Goal: Task Accomplishment & Management: Use online tool/utility

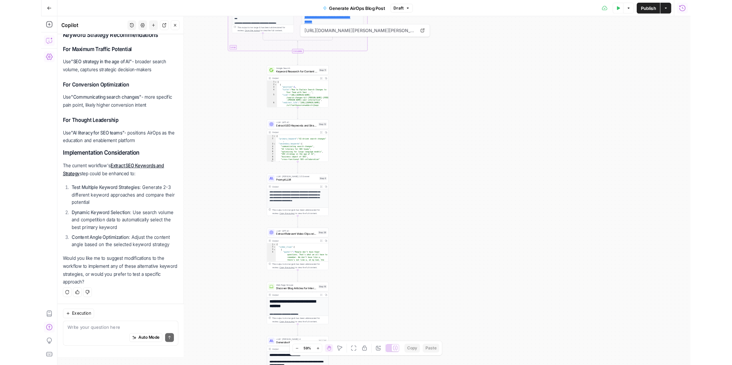
scroll to position [3433, 0]
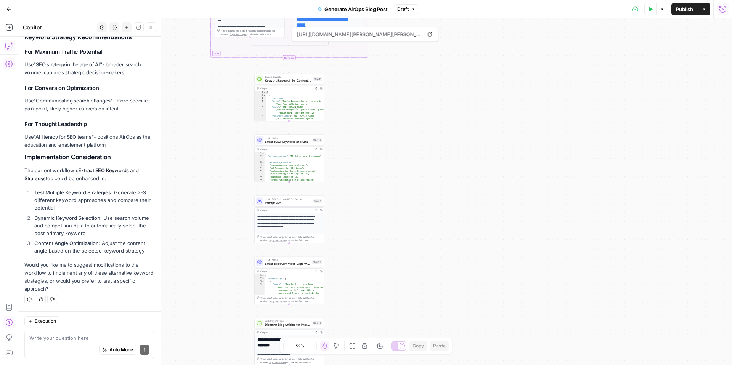
click at [312, 296] on icon "button" at bounding box center [311, 346] width 3 height 3
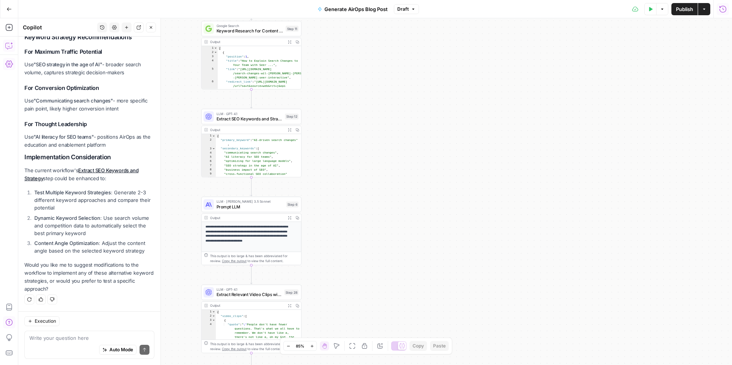
drag, startPoint x: 370, startPoint y: 217, endPoint x: 458, endPoint y: 347, distance: 156.8
click at [458, 296] on div "**********" at bounding box center [375, 191] width 714 height 347
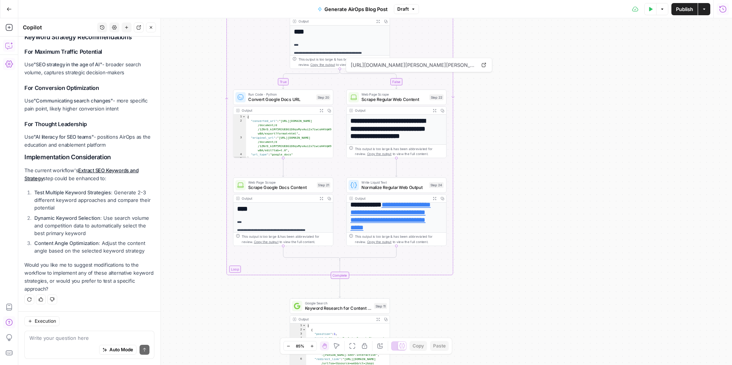
drag, startPoint x: 499, startPoint y: 69, endPoint x: 498, endPoint y: 223, distance: 154.0
click at [498, 223] on div "**********" at bounding box center [375, 191] width 714 height 347
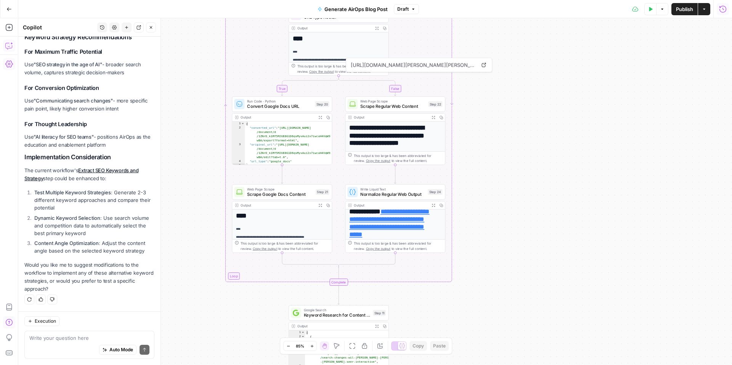
drag, startPoint x: 507, startPoint y: 122, endPoint x: 507, endPoint y: 267, distance: 144.9
click at [507, 267] on div "**********" at bounding box center [375, 191] width 714 height 347
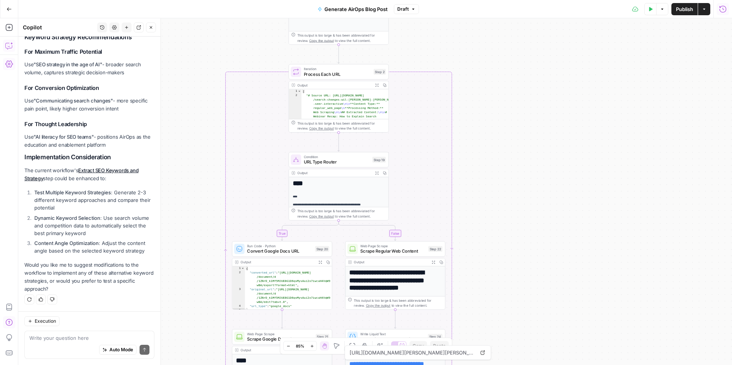
click at [549, 8] on icon "button" at bounding box center [723, 9] width 8 height 8
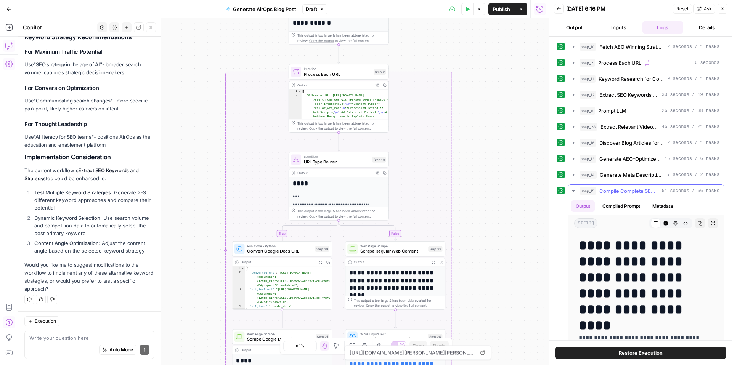
click at [549, 221] on button "Expand Output" at bounding box center [713, 223] width 10 height 10
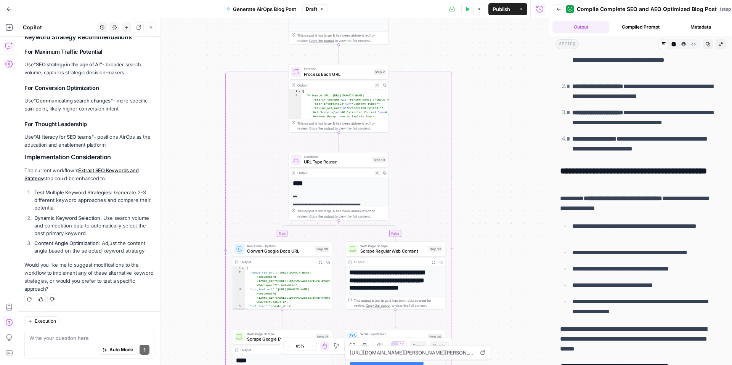
scroll to position [2382, 0]
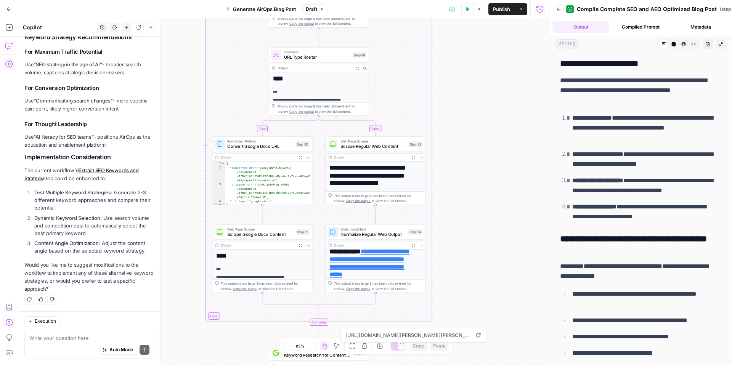
drag, startPoint x: 495, startPoint y: 182, endPoint x: 510, endPoint y: 70, distance: 113.2
click at [510, 70] on div "**********" at bounding box center [283, 191] width 531 height 347
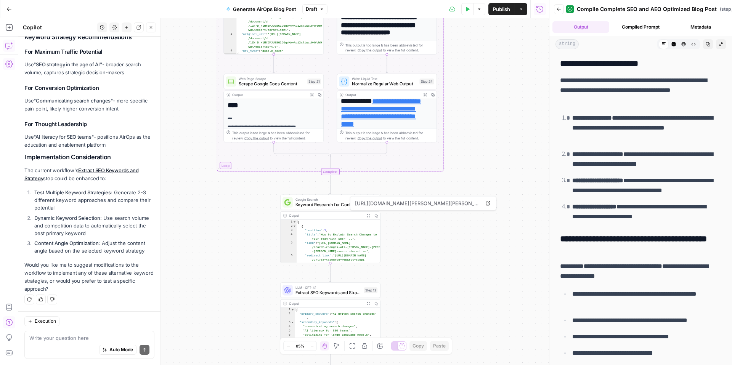
drag, startPoint x: 499, startPoint y: 197, endPoint x: 480, endPoint y: 78, distance: 120.8
click at [480, 79] on div "**********" at bounding box center [283, 191] width 531 height 347
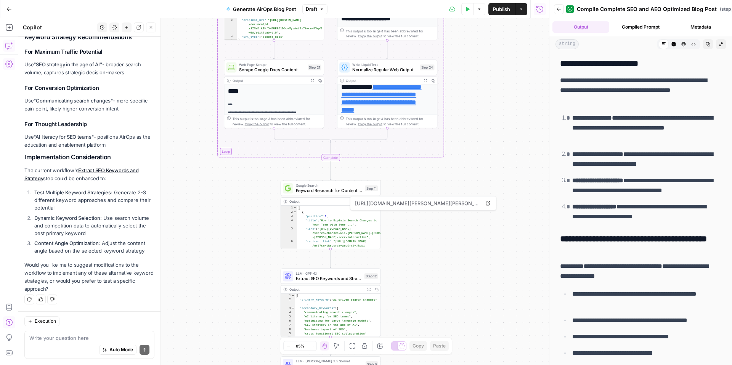
drag, startPoint x: 474, startPoint y: 182, endPoint x: 477, endPoint y: 92, distance: 90.8
click at [477, 92] on div "**********" at bounding box center [283, 191] width 531 height 347
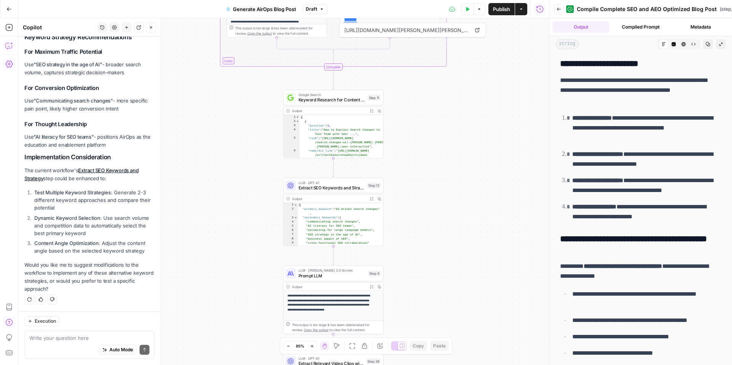
click at [336, 189] on span "Extract SEO Keywords and Strategy" at bounding box center [332, 188] width 66 height 6
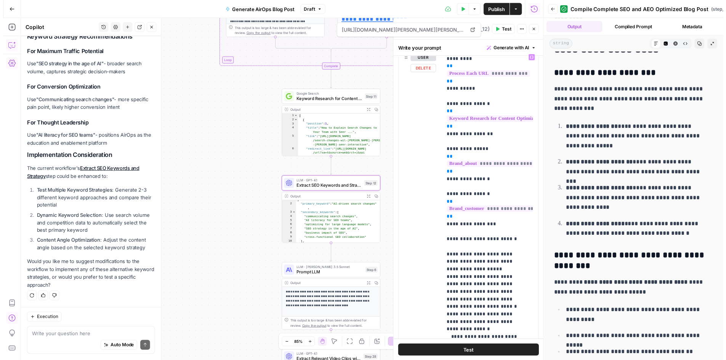
scroll to position [0, 0]
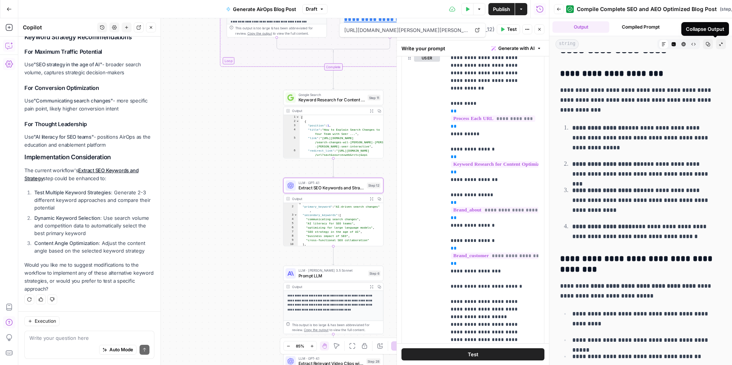
click at [549, 43] on icon "button" at bounding box center [721, 44] width 5 height 5
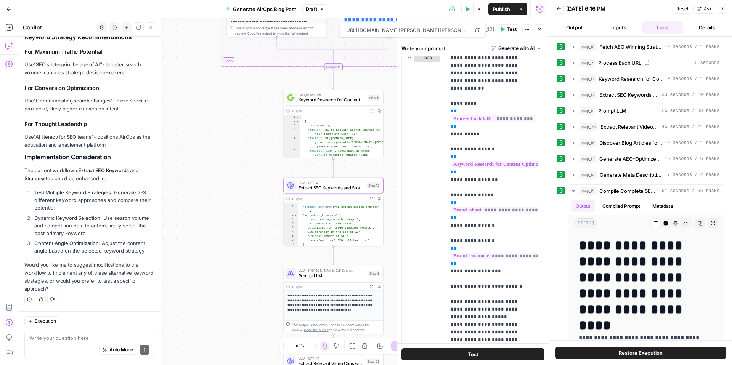
click at [539, 31] on icon "button" at bounding box center [539, 29] width 5 height 5
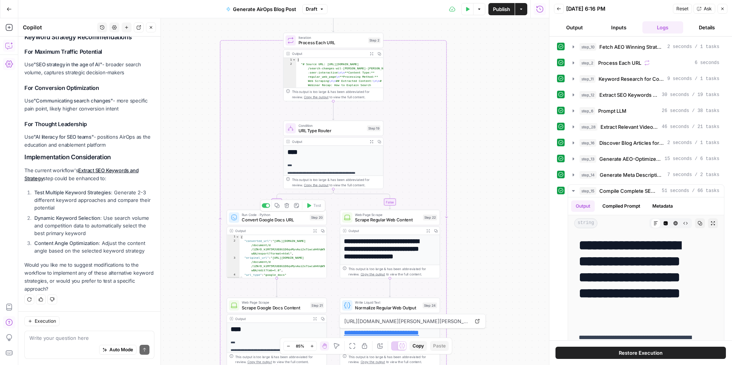
scroll to position [3433, 0]
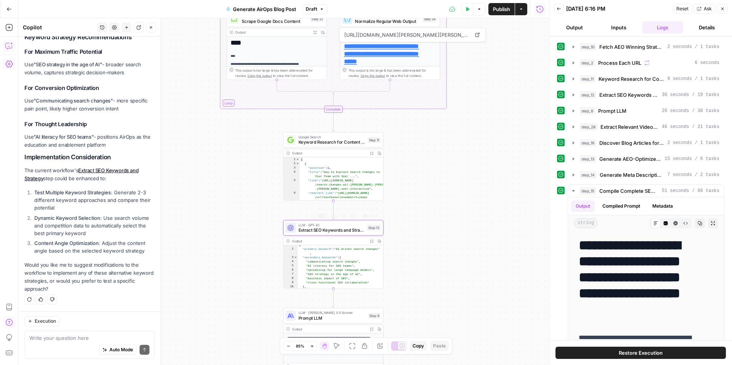
click at [424, 223] on div "**********" at bounding box center [283, 191] width 531 height 347
click at [549, 7] on icon "button" at bounding box center [722, 8] width 5 height 5
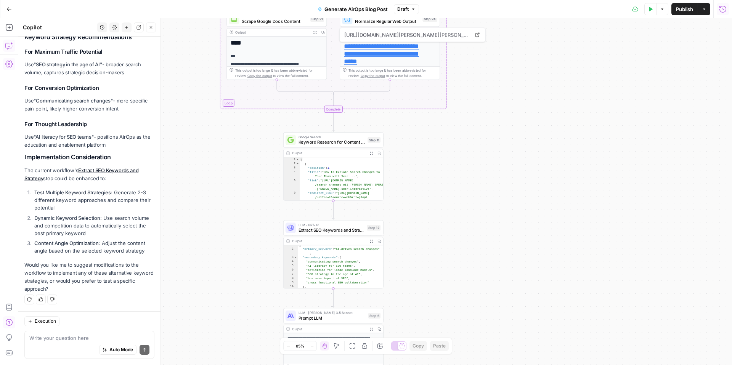
click at [270, 140] on div "**********" at bounding box center [375, 191] width 714 height 347
click at [80, 296] on div "Execution Write your question here Auto Mode Send" at bounding box center [89, 338] width 142 height 54
click at [79, 296] on div "Auto Mode Send" at bounding box center [89, 350] width 120 height 17
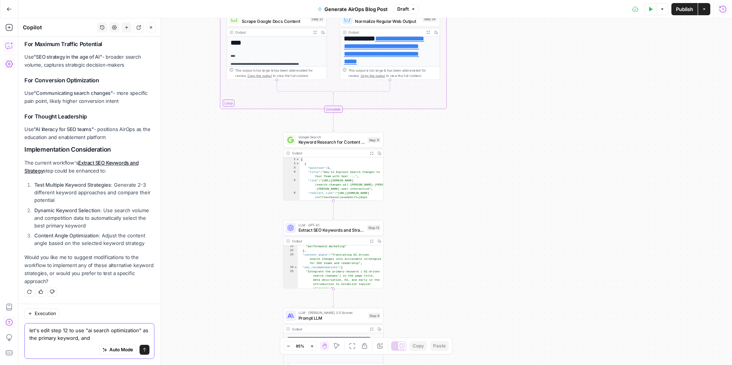
scroll to position [120, 0]
type textarea "let's edit step 12 to use "ai search optimization" as the primary keyword, and …"
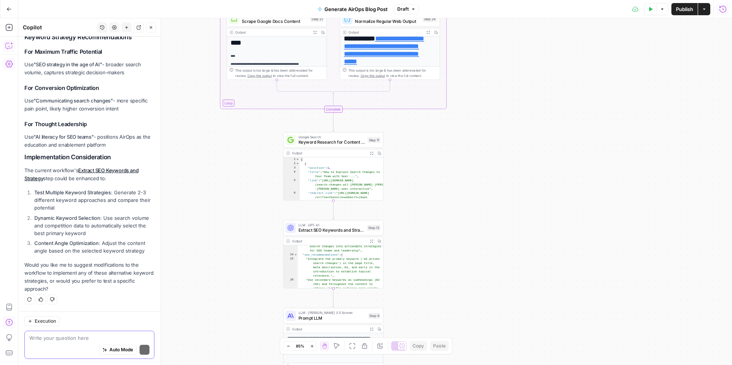
scroll to position [3433, 0]
click at [549, 13] on button "Run History" at bounding box center [723, 9] width 12 height 12
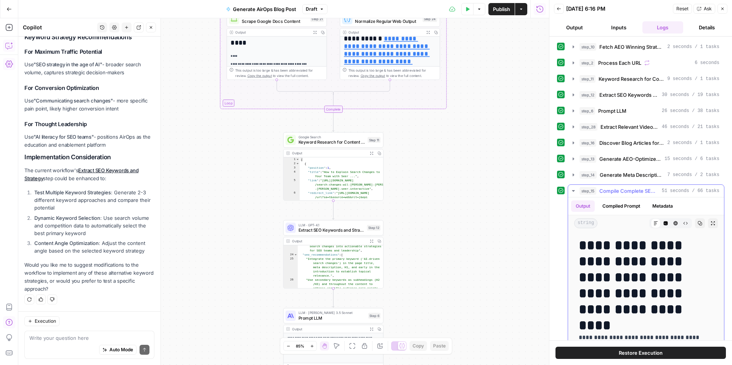
scroll to position [2, 0]
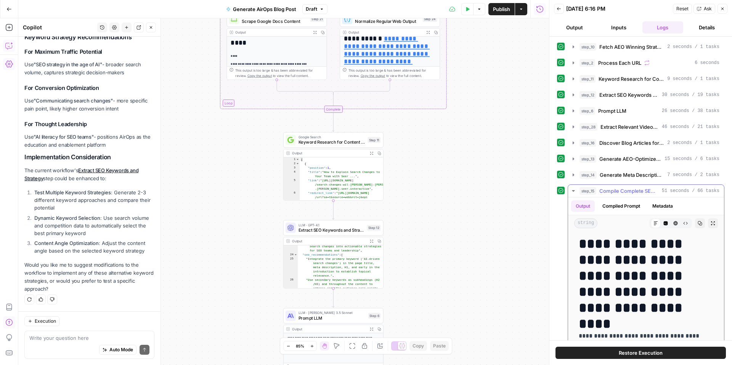
click at [549, 224] on icon "button" at bounding box center [713, 224] width 4 height 4
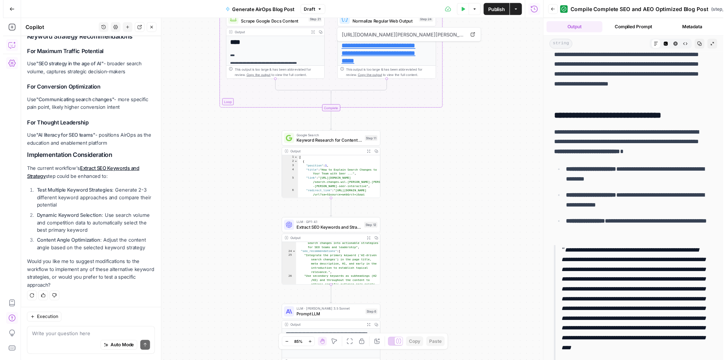
scroll to position [647, 0]
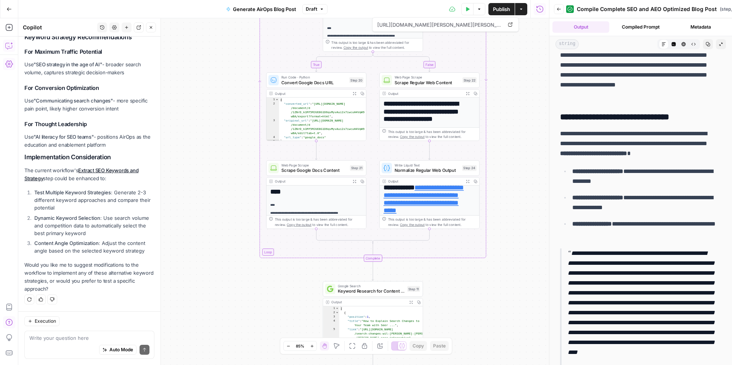
drag, startPoint x: 457, startPoint y: 133, endPoint x: 461, endPoint y: 323, distance: 189.9
click at [466, 296] on div "**********" at bounding box center [283, 191] width 531 height 347
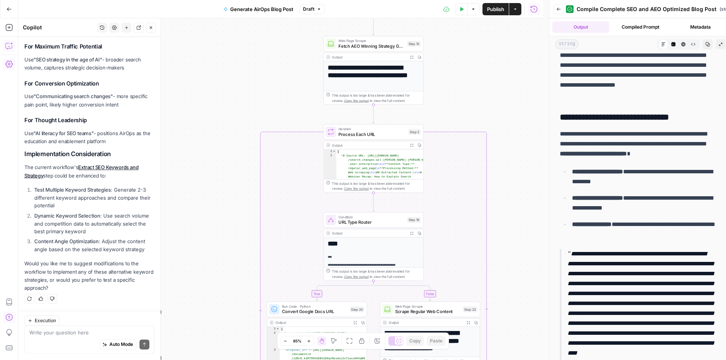
scroll to position [3438, 0]
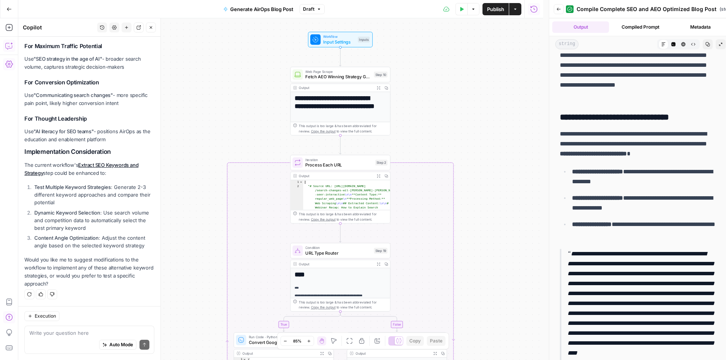
drag, startPoint x: 498, startPoint y: 154, endPoint x: 451, endPoint y: 156, distance: 46.6
click at [453, 154] on div "**********" at bounding box center [280, 188] width 525 height 341
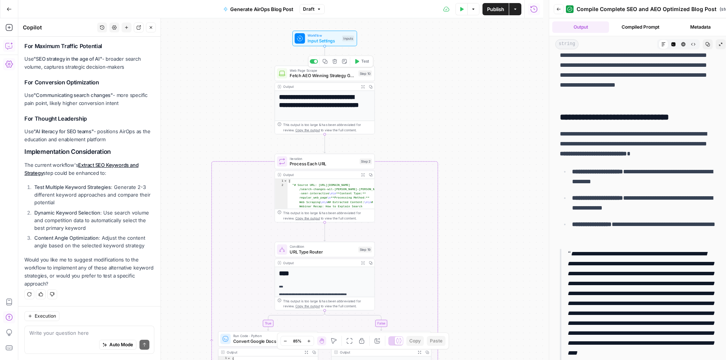
click at [338, 76] on span "Fetch AEO Winning Strategy Guide" at bounding box center [323, 75] width 66 height 6
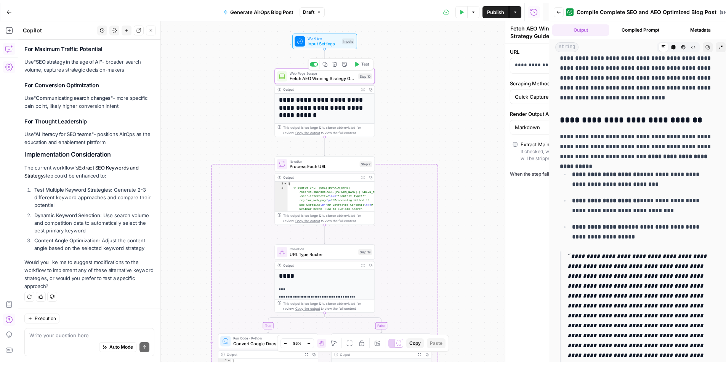
scroll to position [3463, 0]
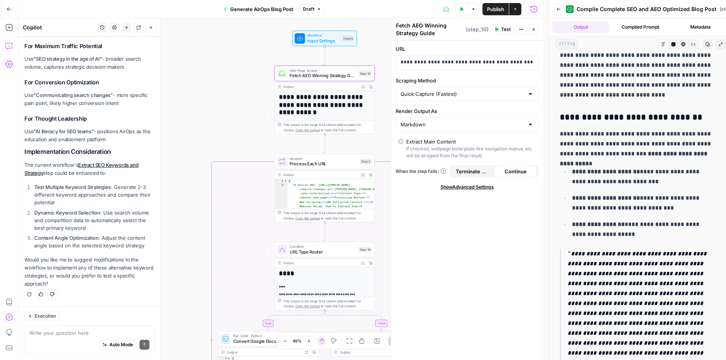
click at [549, 8] on button "Back" at bounding box center [559, 9] width 10 height 10
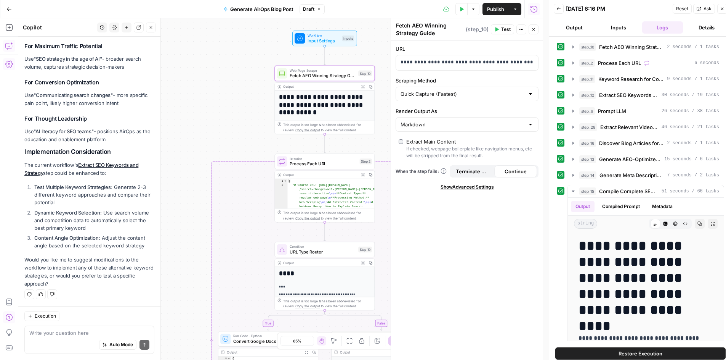
click at [549, 10] on icon "button" at bounding box center [722, 8] width 5 height 5
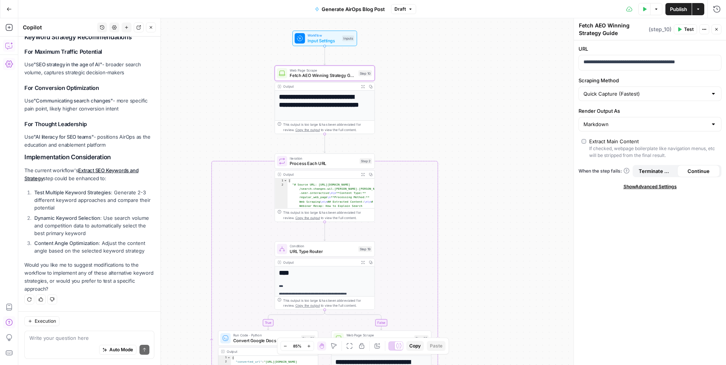
scroll to position [3457, 0]
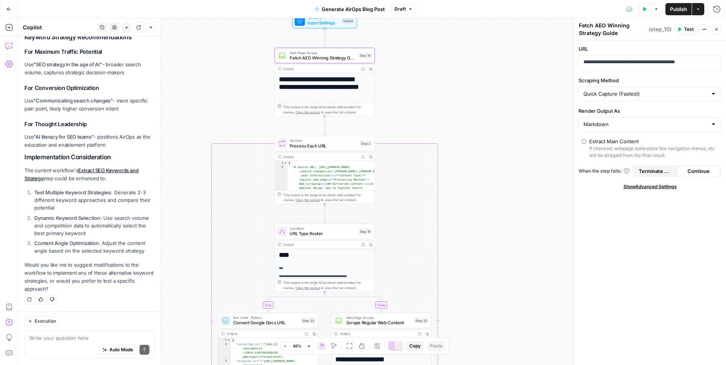
click at [337, 146] on span "Process Each URL" at bounding box center [323, 146] width 67 height 6
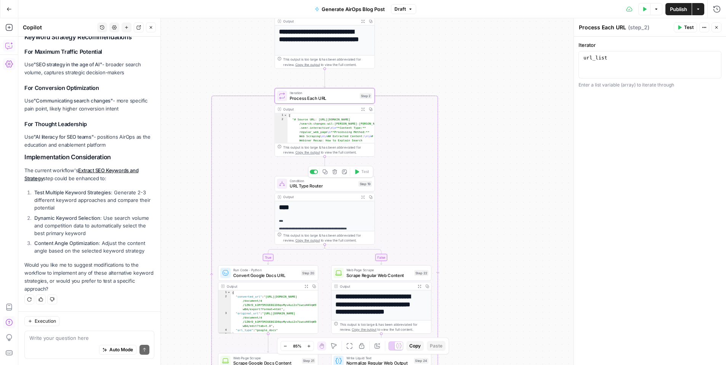
drag, startPoint x: 331, startPoint y: 190, endPoint x: 509, endPoint y: 169, distance: 179.7
click at [330, 190] on div "Condition URL Type Router Step 19 Copy step Delete step Add Note Test" at bounding box center [325, 184] width 100 height 16
type textarea "URL Type Router"
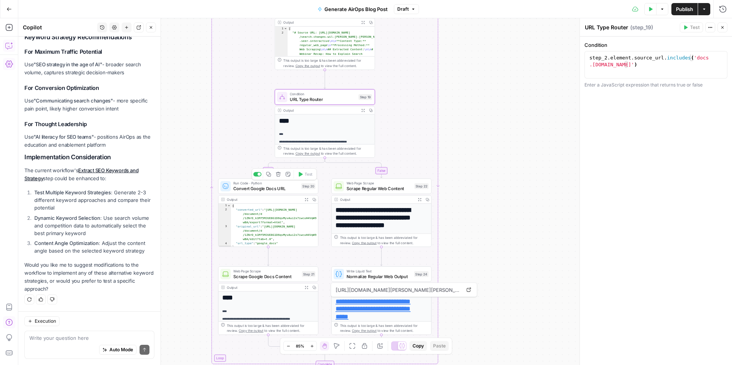
click at [281, 189] on span "Convert Google Docs URL" at bounding box center [265, 188] width 65 height 6
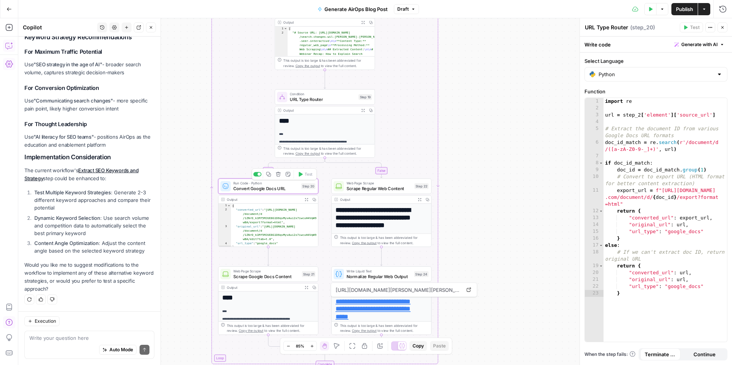
click at [362, 192] on div "Web Page Scrape Scrape Regular Web Content Step 22" at bounding box center [381, 186] width 100 height 16
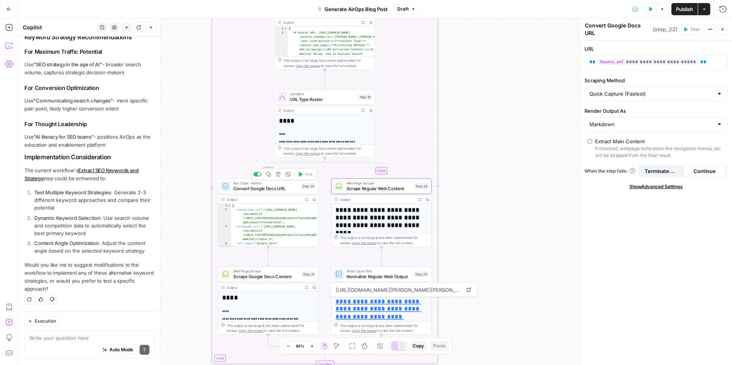
type textarea "Scrape Regular Web Content"
click at [284, 192] on div "Run Code · Python Convert Google Docs URL Step 20 Copy step Delete step Add Not…" at bounding box center [268, 186] width 100 height 16
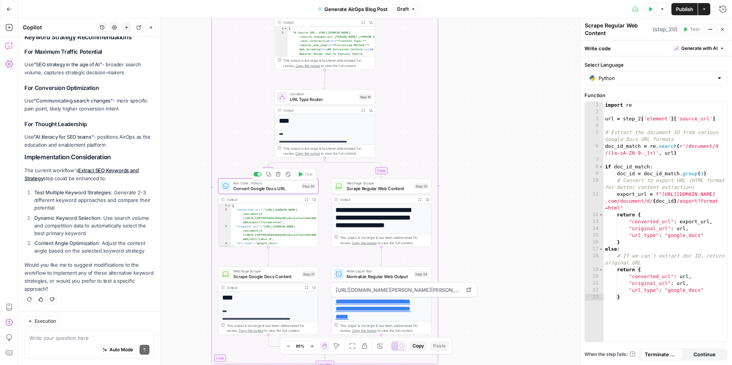
type textarea "Convert Google Docs URL"
click at [386, 189] on span "Scrape Regular Web Content" at bounding box center [379, 188] width 65 height 6
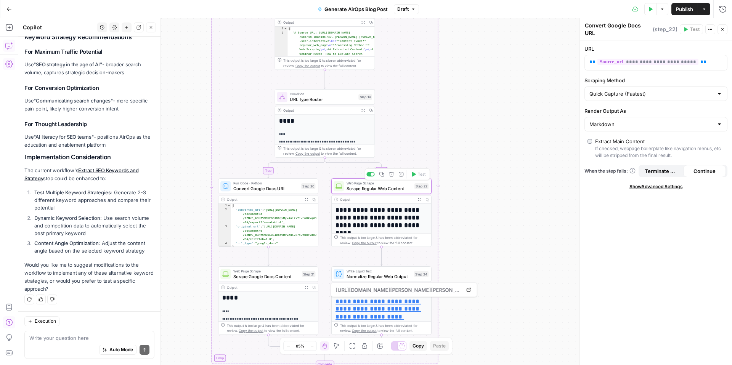
type textarea "Scrape Regular Web Content"
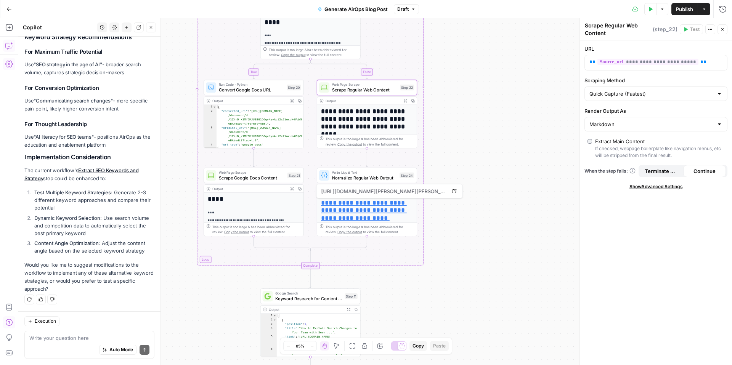
drag, startPoint x: 474, startPoint y: 220, endPoint x: 421, endPoint y: 141, distance: 94.6
click at [460, 123] on div "**********" at bounding box center [375, 191] width 714 height 347
click at [244, 175] on span "Scrape Google Docs Content" at bounding box center [252, 177] width 66 height 6
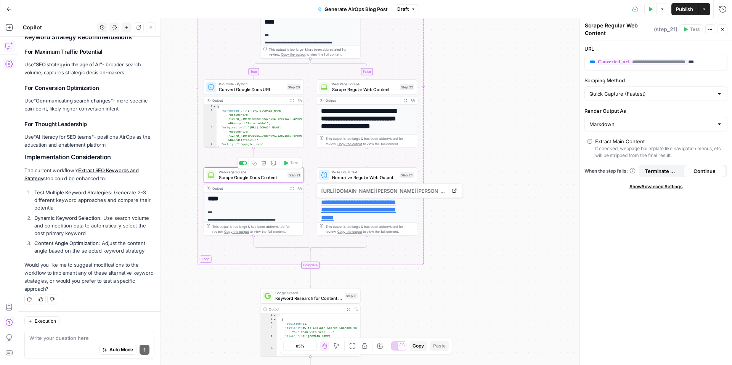
type textarea "Scrape Google Docs Content"
click at [369, 177] on span "Normalize Regular Web Output" at bounding box center [364, 177] width 65 height 6
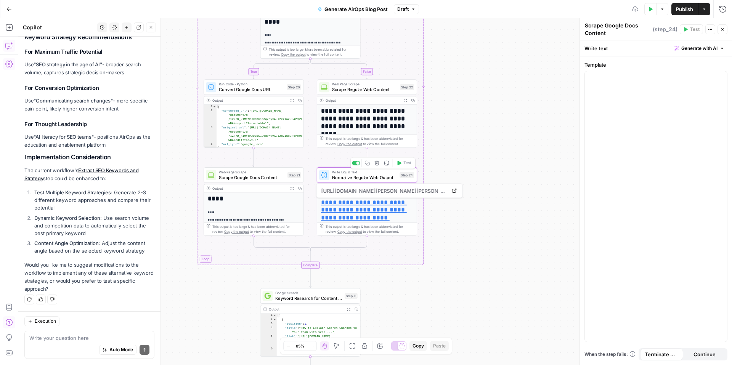
type textarea "Normalize Regular Web Output"
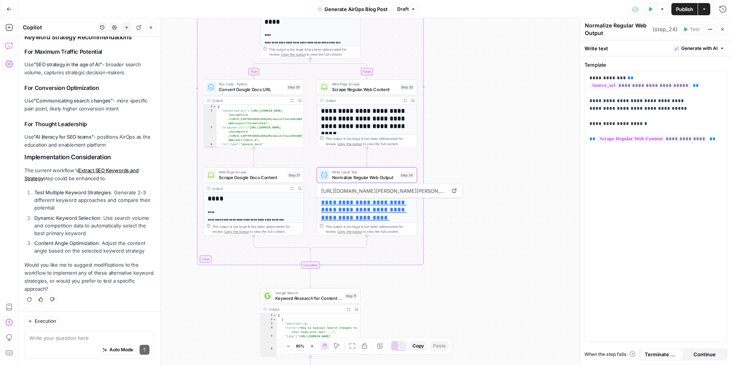
click at [254, 175] on span "Scrape Google Docs Content" at bounding box center [252, 177] width 66 height 6
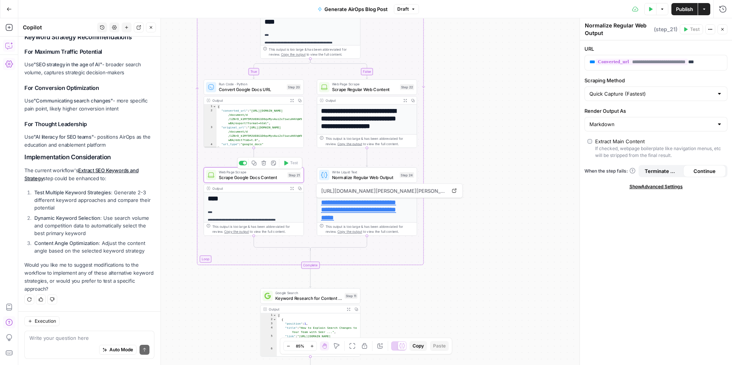
type textarea "Scrape Google Docs Content"
click at [256, 91] on span "Convert Google Docs URL" at bounding box center [251, 89] width 65 height 6
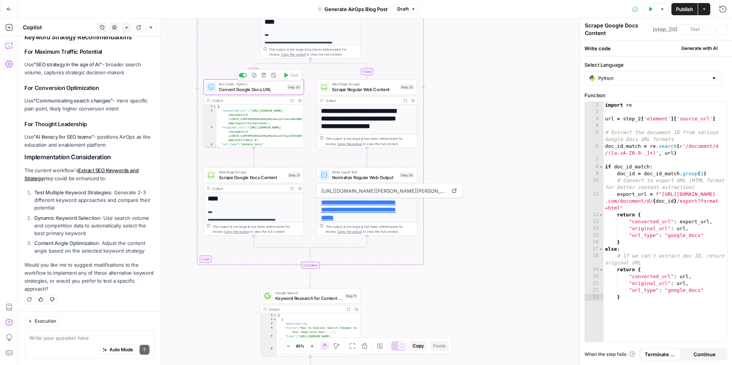
type textarea "Convert Google Docs URL"
click at [45, 296] on div "Auto Mode Send" at bounding box center [89, 350] width 120 height 17
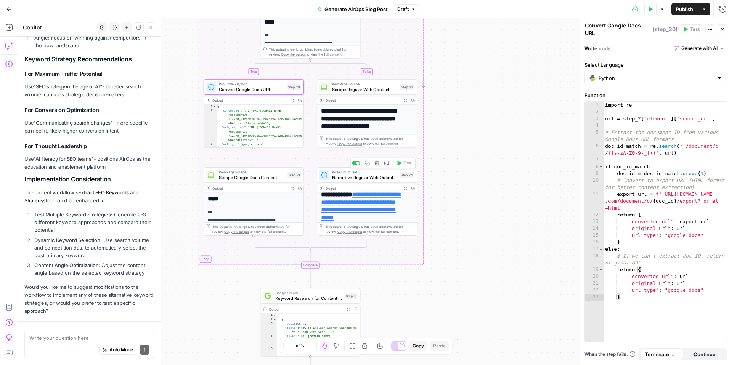
click at [366, 177] on span "Normalize Regular Web Output" at bounding box center [364, 177] width 65 height 6
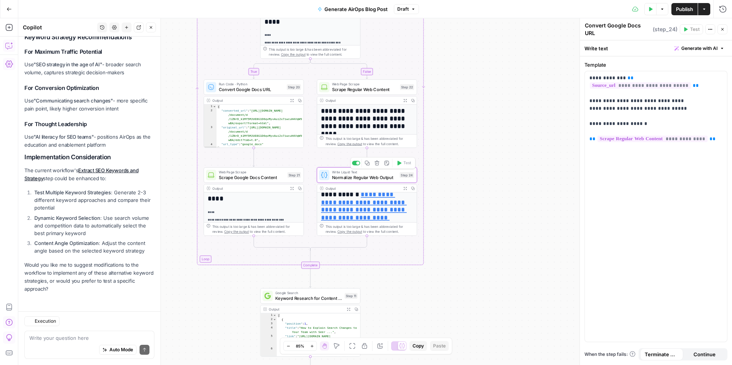
type textarea "Normalize Regular Web Output"
click at [51, 296] on textarea at bounding box center [89, 338] width 120 height 8
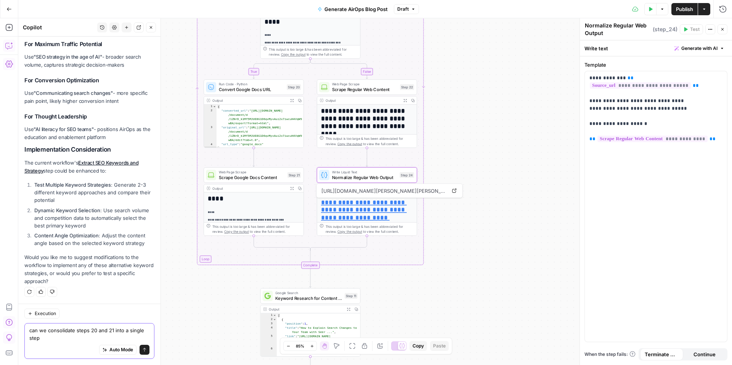
scroll to position [3465, 0]
click at [121, 296] on textarea "can we consolidate steps 20 and 21 into a single step using the built in google…" at bounding box center [89, 334] width 120 height 15
click at [120, 296] on textarea "can we consolidate steps 20 and 21 into a single step using the built in google…" at bounding box center [89, 334] width 120 height 15
type textarea "can we consolidate steps 20 and 21 into a single step using the built in google…"
drag, startPoint x: 137, startPoint y: 349, endPoint x: 172, endPoint y: 331, distance: 39.7
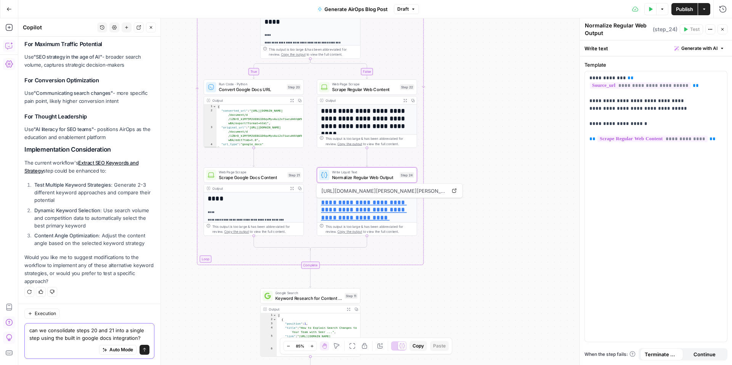
click at [142, 296] on icon "submit" at bounding box center [144, 350] width 5 height 5
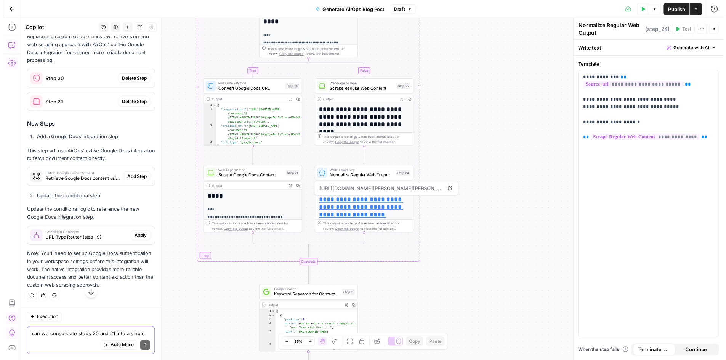
scroll to position [3767, 0]
drag, startPoint x: 70, startPoint y: 178, endPoint x: 252, endPoint y: 156, distance: 183.6
click at [258, 156] on body "**********" at bounding box center [366, 182] width 732 height 365
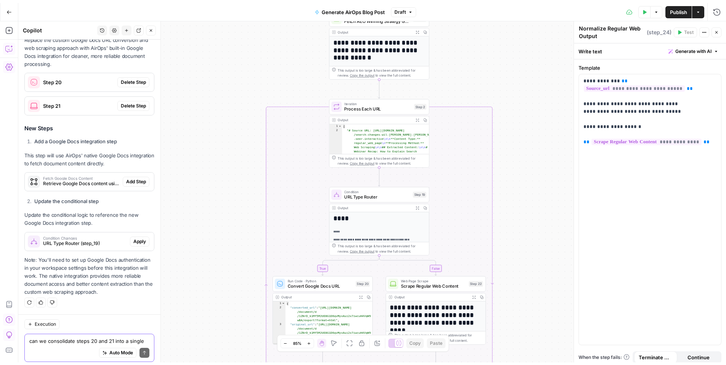
scroll to position [27, 0]
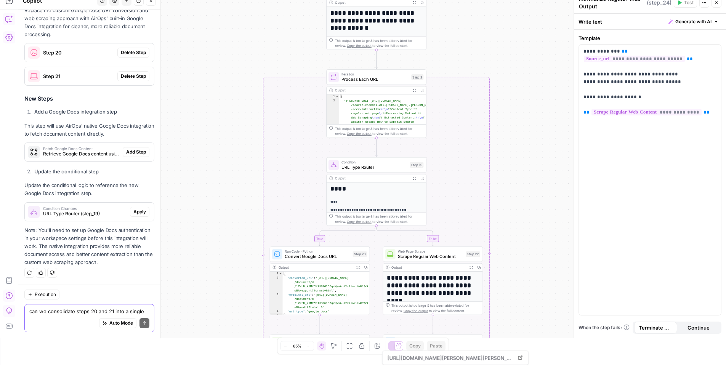
click at [88, 296] on textarea "can we consolidate steps 20 and 21 into a single step using the built in google…" at bounding box center [89, 312] width 120 height 8
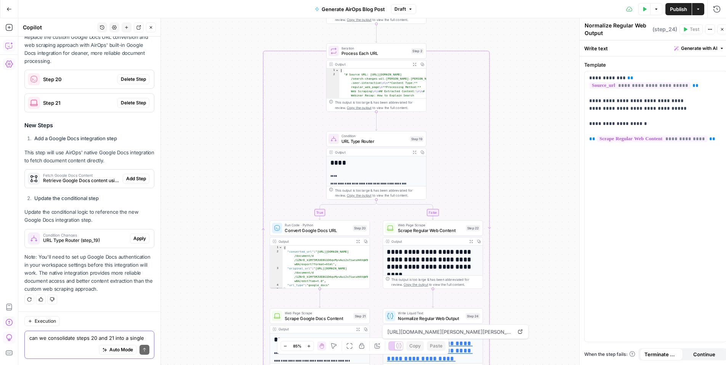
scroll to position [0, 0]
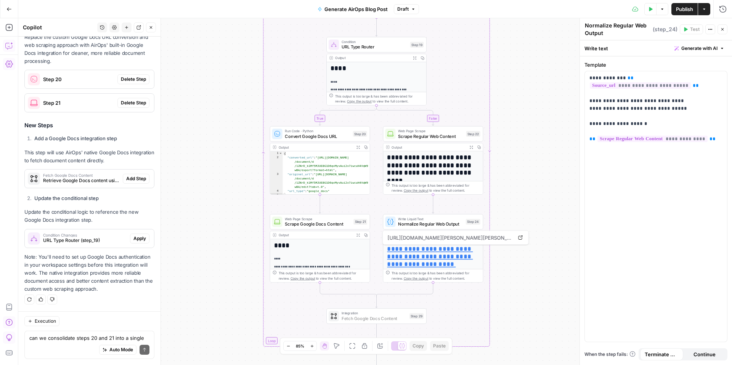
click at [132, 180] on span "Add Step" at bounding box center [136, 178] width 20 height 7
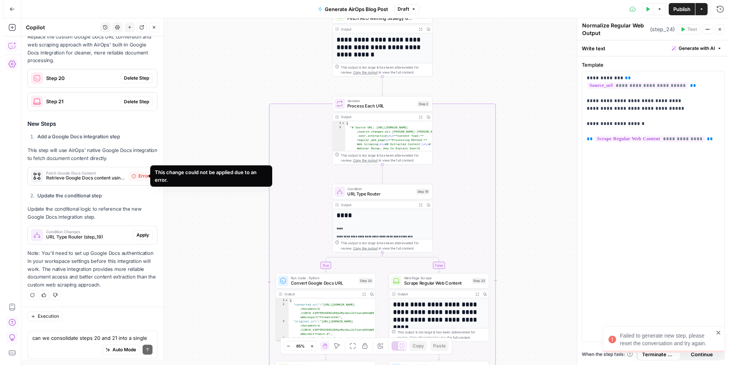
scroll to position [3767, 0]
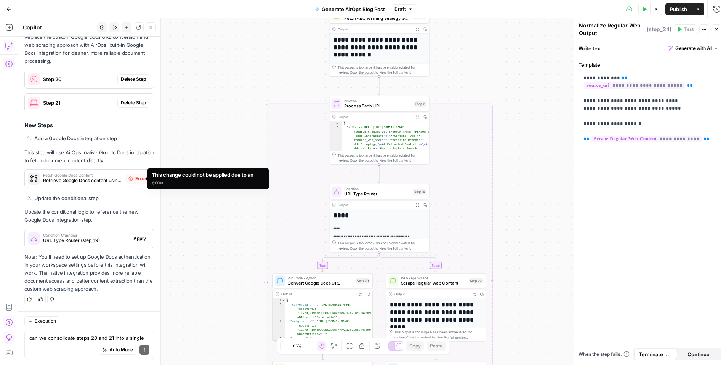
click at [135, 177] on span "Error" at bounding box center [140, 178] width 11 height 7
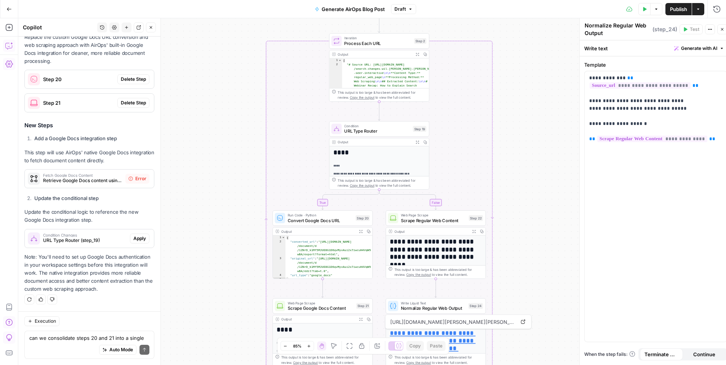
click at [96, 177] on span "Retrieve Google Docs content using AirOps' built-in integration" at bounding box center [82, 180] width 79 height 7
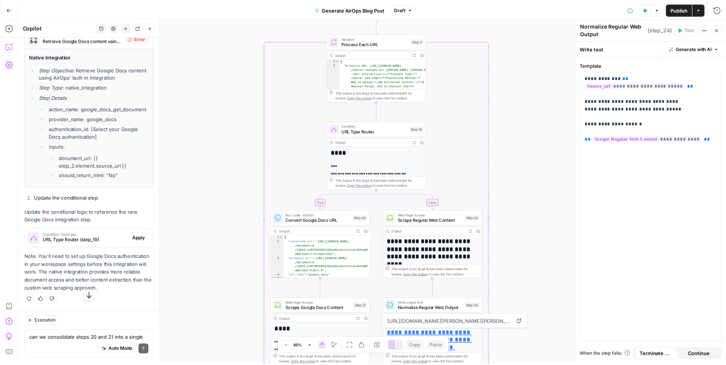
scroll to position [3872, 0]
drag, startPoint x: 90, startPoint y: 106, endPoint x: 92, endPoint y: 117, distance: 11.5
click at [90, 81] on li "Step Objective : Retrieve Google Docs content using AirOps' built-in integration" at bounding box center [93, 73] width 112 height 15
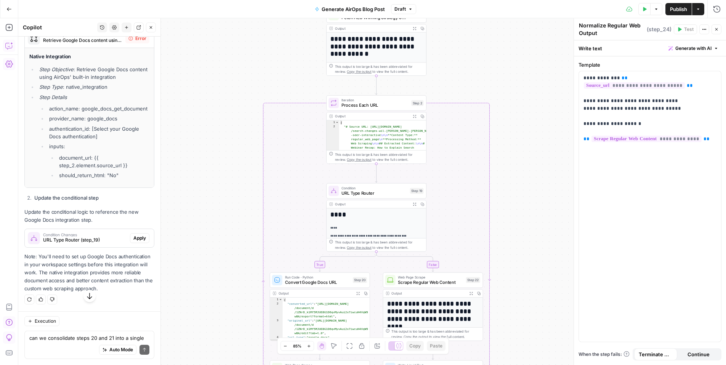
drag, startPoint x: 69, startPoint y: 69, endPoint x: 143, endPoint y: 140, distance: 102.5
click at [156, 157] on div "Hi! How can I help with your workflow? I can explain steps, debug, write prompt…" at bounding box center [89, 201] width 142 height 329
click at [143, 136] on li "Step Details action_name: google_docs_get_document provider_name: google_docs a…" at bounding box center [93, 136] width 112 height 86
click at [135, 42] on span "Error" at bounding box center [140, 38] width 11 height 7
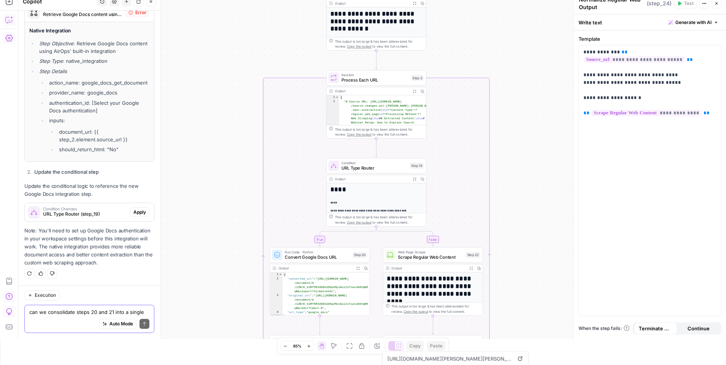
click at [100, 296] on textarea "can we consolidate steps 20 and 21 into a single step using the built in google…" at bounding box center [89, 312] width 120 height 8
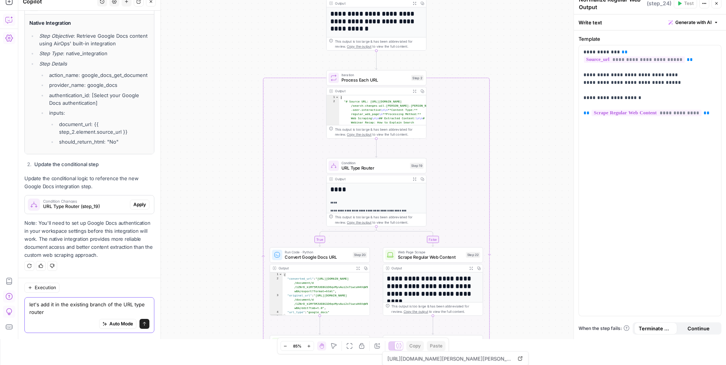
scroll to position [3922, 0]
type textarea "let's add it in the existing branch of the URL type router, replacing step 20 a…"
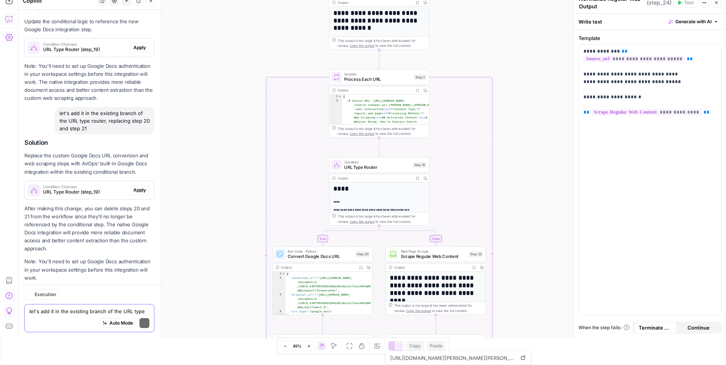
scroll to position [4094, 0]
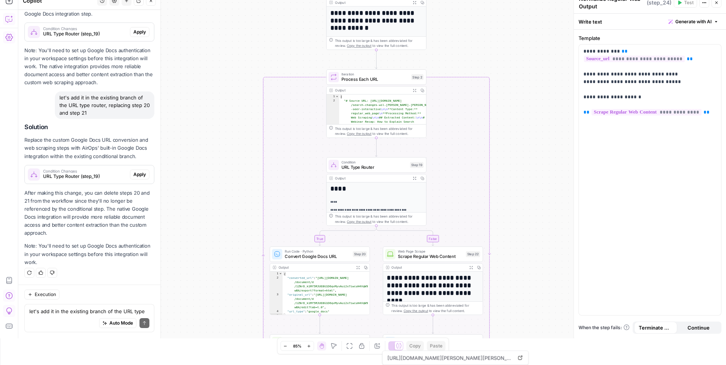
click at [96, 296] on div "let's add it in the existing branch of the URL type router, replacing step 20 a…" at bounding box center [89, 318] width 130 height 28
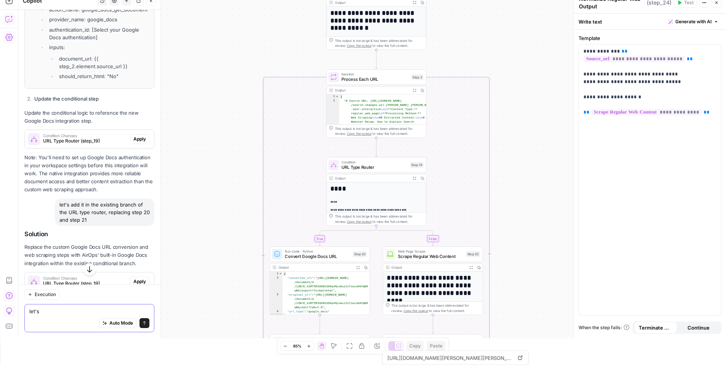
scroll to position [3882, 0]
type textarea "let's"
drag, startPoint x: 716, startPoint y: 5, endPoint x: 203, endPoint y: 134, distance: 528.3
click at [549, 5] on button "Close" at bounding box center [717, 3] width 10 height 10
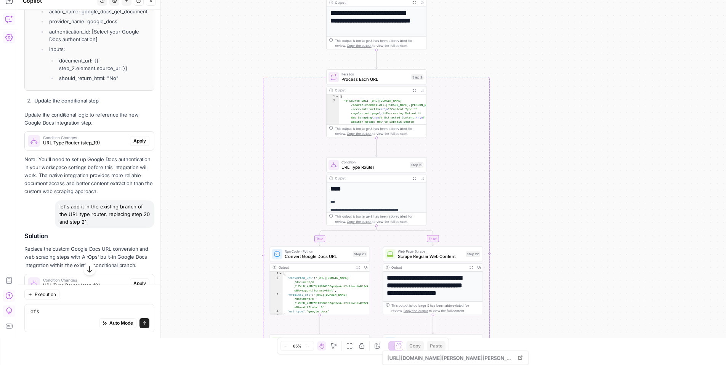
drag, startPoint x: 124, startPoint y: 172, endPoint x: 94, endPoint y: 165, distance: 31.3
click at [94, 72] on li "document_url: {{ step_2.element.source_url }}" at bounding box center [103, 64] width 92 height 15
click at [11, 20] on icon "button" at bounding box center [9, 19] width 8 height 8
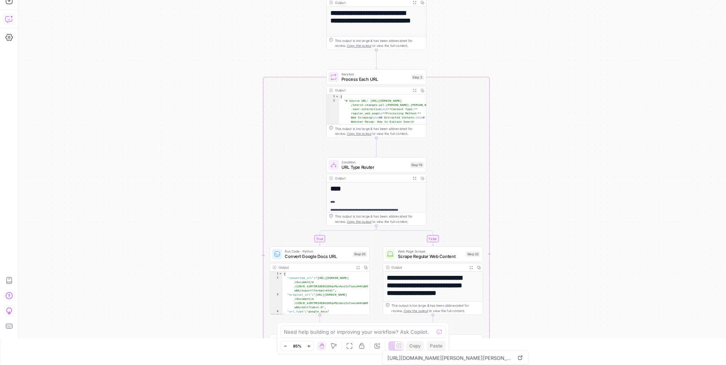
click at [11, 20] on icon "button" at bounding box center [9, 19] width 8 height 8
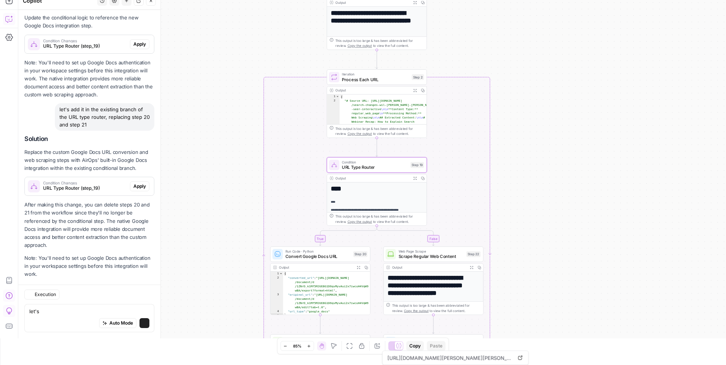
scroll to position [3946, 0]
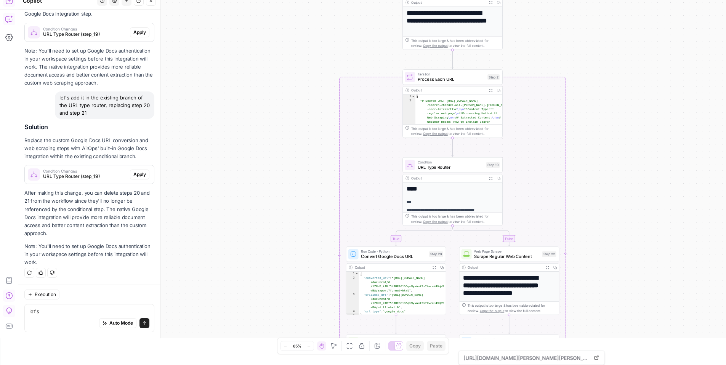
click at [10, 5] on button "Add Steps" at bounding box center [9, 1] width 12 height 12
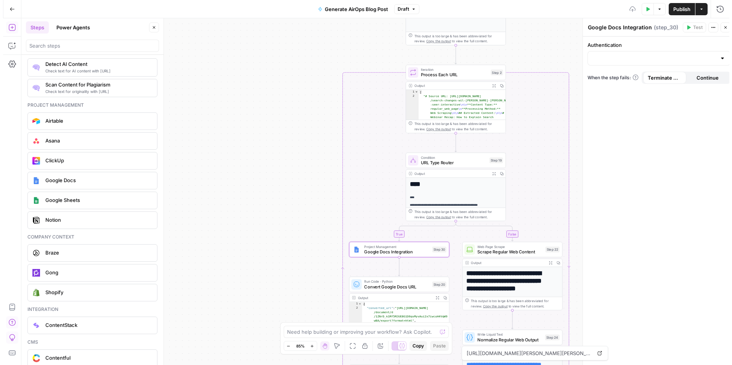
scroll to position [0, 0]
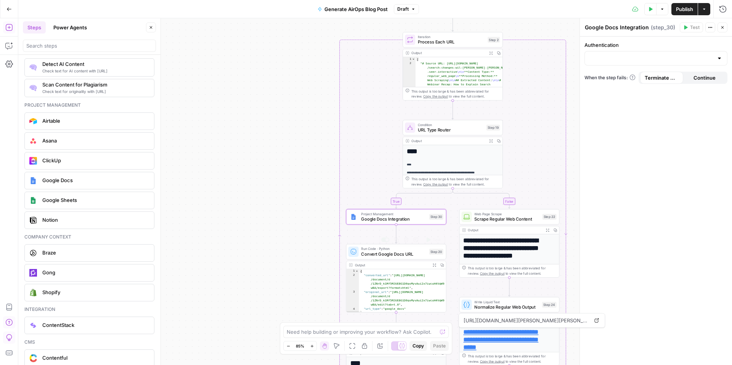
click at [417, 245] on div "Copy step Delete step Add Note Test" at bounding box center [412, 240] width 65 height 12
click at [406, 239] on icon "button" at bounding box center [406, 240] width 5 height 5
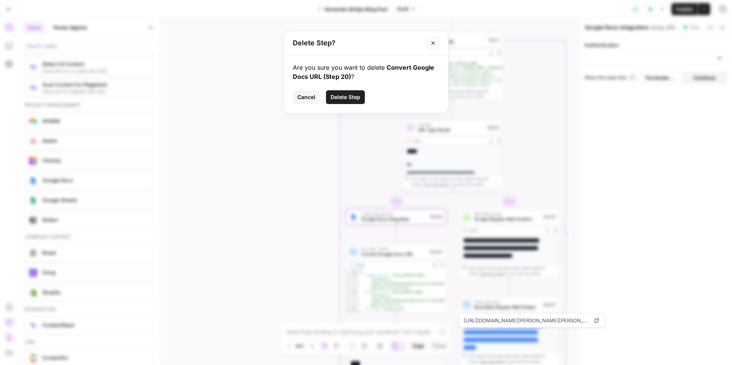
click at [351, 98] on span "Delete Step" at bounding box center [346, 97] width 30 height 8
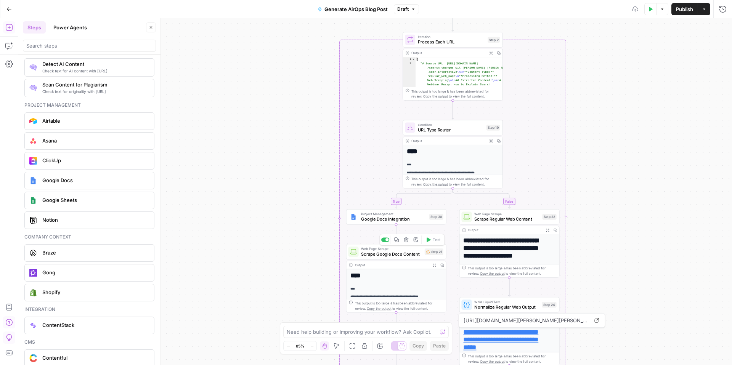
click at [412, 251] on span "Scrape Google Docs Content" at bounding box center [391, 254] width 61 height 6
click at [406, 239] on icon "button" at bounding box center [406, 240] width 5 height 5
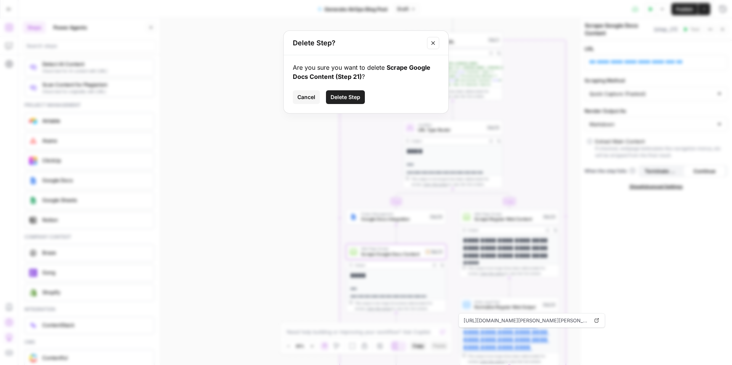
click at [358, 96] on span "Delete Step" at bounding box center [346, 97] width 30 height 8
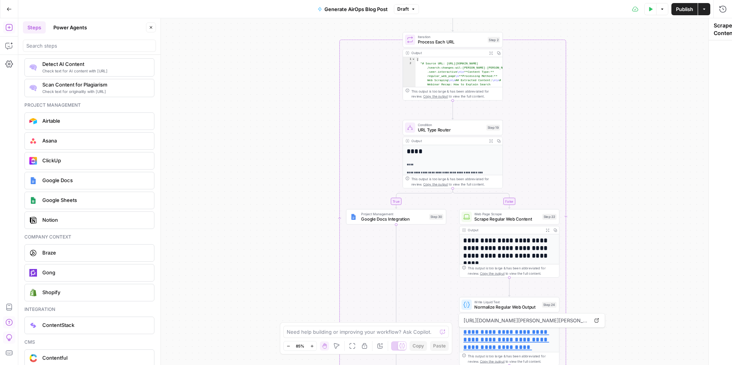
click at [401, 215] on span "Project Management" at bounding box center [393, 214] width 65 height 5
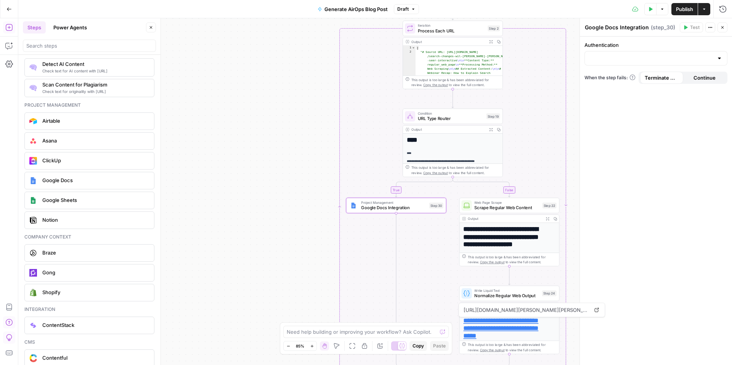
click at [402, 205] on span "Google Docs Integration" at bounding box center [393, 208] width 65 height 6
click at [549, 61] on input "Authentication" at bounding box center [651, 59] width 124 height 8
click at [549, 78] on span "Google Docs 1" at bounding box center [654, 78] width 127 height 8
type input "Google Docs 1"
click at [549, 85] on div at bounding box center [655, 89] width 143 height 14
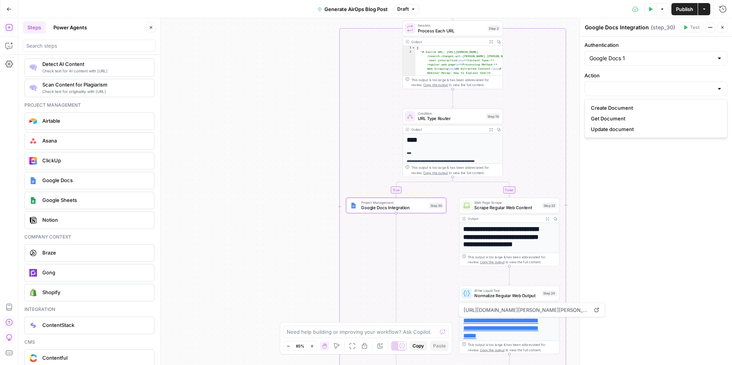
click at [549, 117] on span "Get Document" at bounding box center [654, 119] width 127 height 8
type input "Get Document"
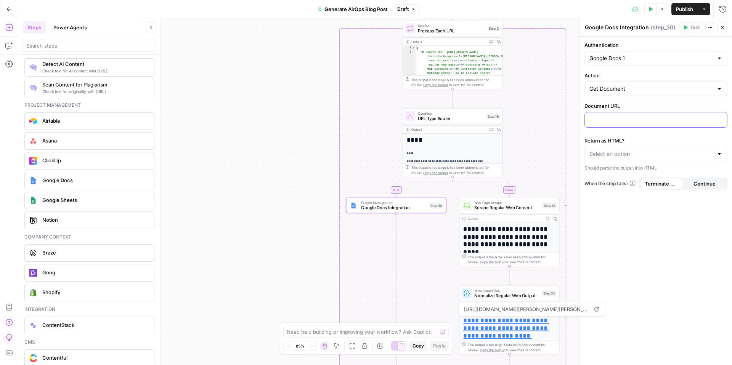
click at [549, 118] on p at bounding box center [655, 120] width 133 height 8
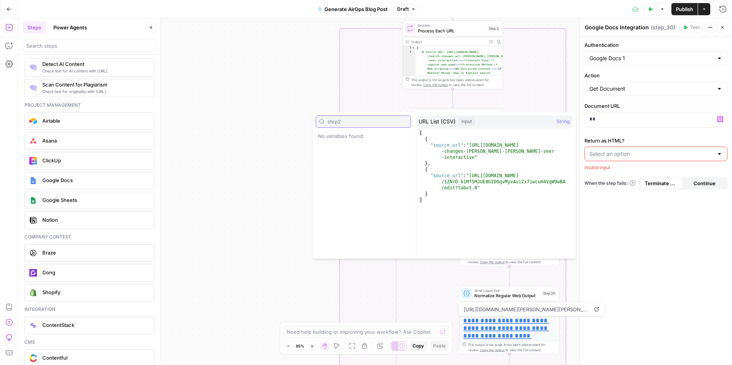
type input "step2."
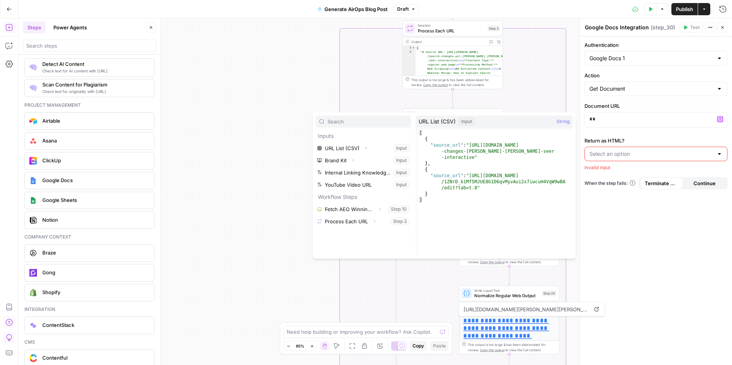
click at [549, 151] on input "Return as HTML?" at bounding box center [651, 154] width 124 height 8
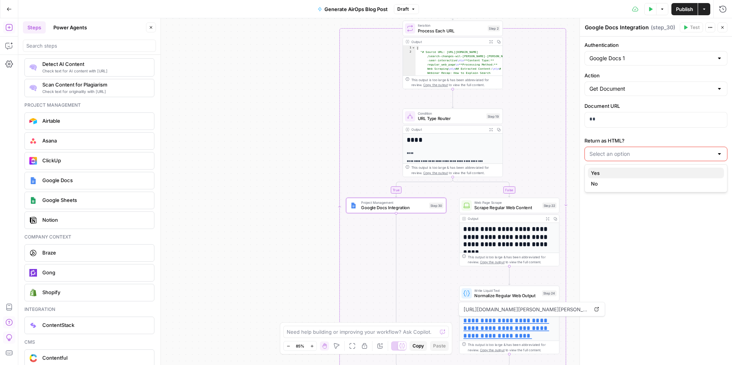
click at [549, 171] on span "Yes" at bounding box center [654, 173] width 127 height 8
type input "Yes"
click at [549, 149] on div "Yes" at bounding box center [655, 154] width 143 height 14
click at [549, 181] on span "No" at bounding box center [654, 184] width 127 height 8
type input "No"
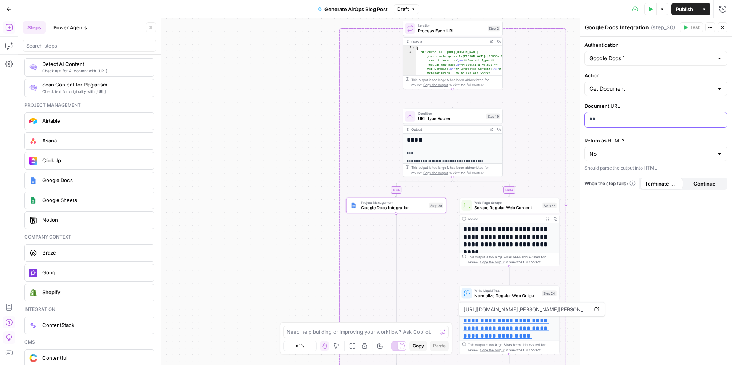
click at [549, 126] on div "**" at bounding box center [656, 119] width 142 height 15
click at [527, 206] on span "Scrape Regular Web Content" at bounding box center [506, 208] width 65 height 6
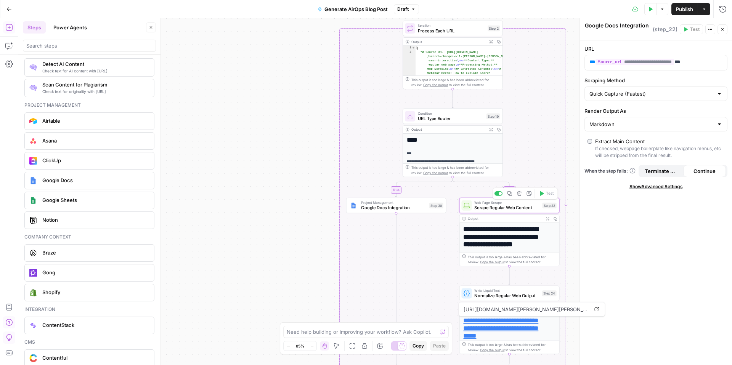
type textarea "Scrape Regular Web Content"
click at [549, 64] on p "**********" at bounding box center [649, 62] width 121 height 8
click at [425, 208] on span "Google Docs Integration" at bounding box center [393, 208] width 65 height 6
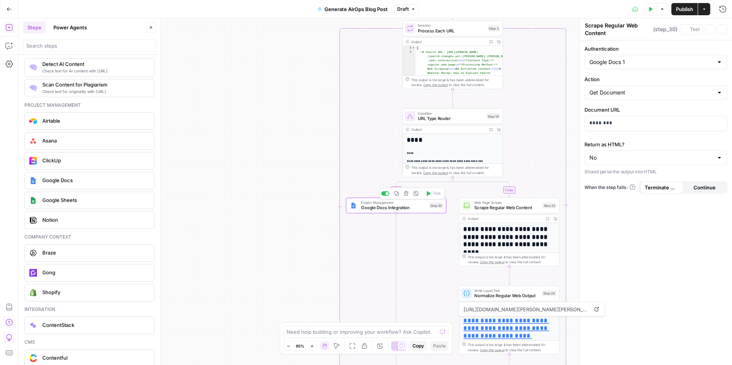
type textarea "Google Docs Integration"
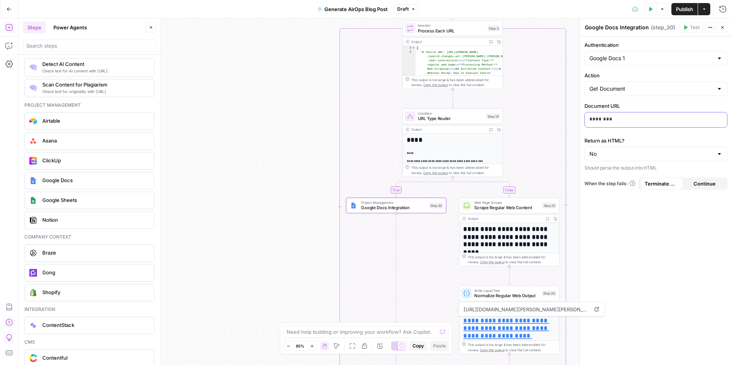
click at [549, 115] on div "********" at bounding box center [656, 119] width 142 height 15
click at [549, 26] on icon "button" at bounding box center [722, 27] width 5 height 5
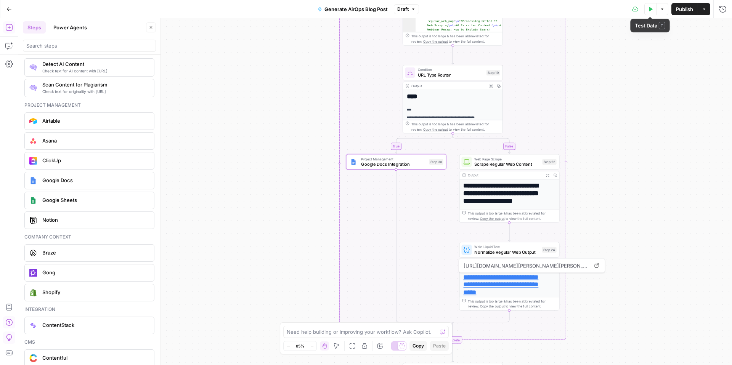
click at [549, 9] on icon "button" at bounding box center [650, 9] width 3 height 4
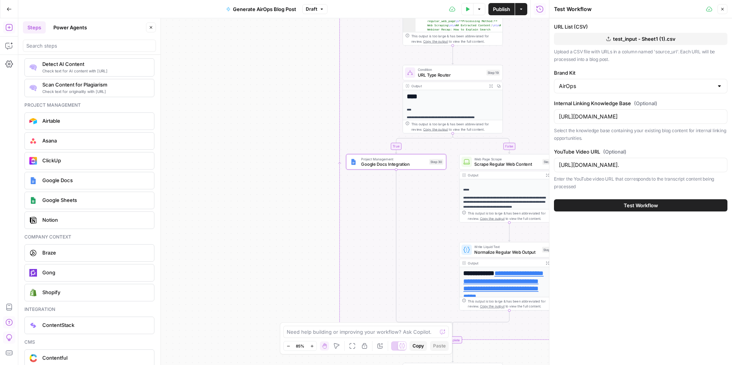
click at [549, 207] on button "Test Workflow" at bounding box center [640, 205] width 173 height 12
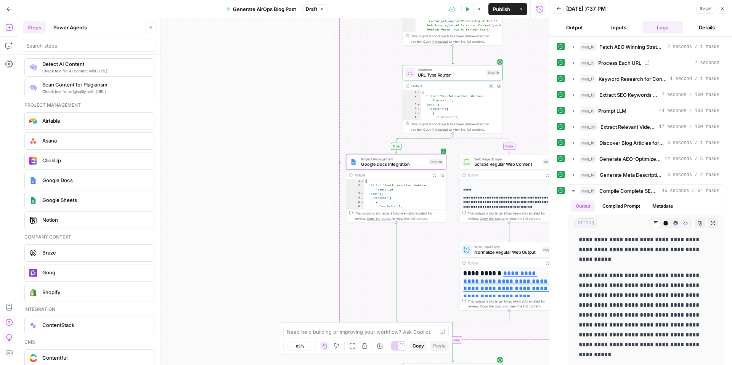
scroll to position [201, 0]
click at [549, 221] on icon "button" at bounding box center [713, 223] width 5 height 5
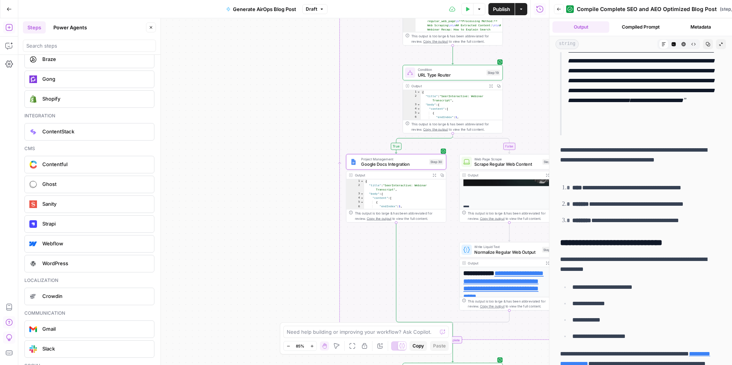
scroll to position [1649, 0]
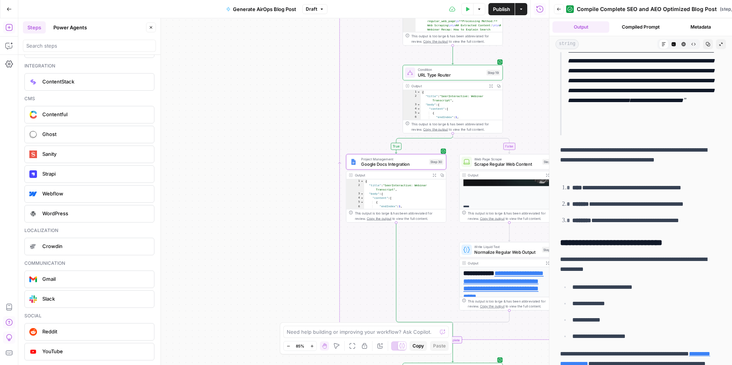
click at [59, 296] on span "YouTube" at bounding box center [95, 352] width 106 height 8
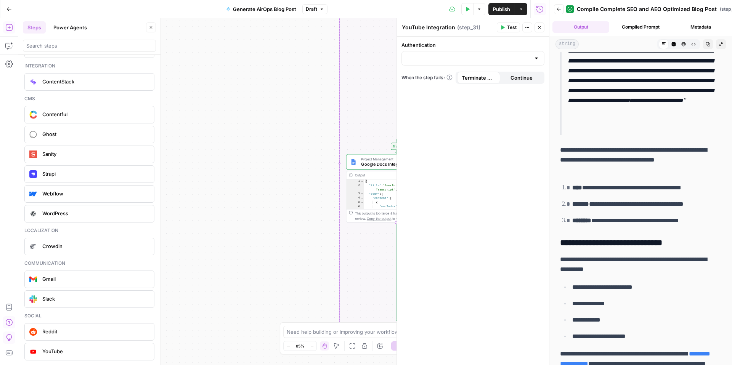
click at [510, 64] on div at bounding box center [472, 58] width 143 height 14
click at [469, 79] on span "YouTube 2" at bounding box center [471, 78] width 127 height 8
type input "YouTube 2"
click at [469, 91] on input "Action" at bounding box center [468, 89] width 124 height 8
click at [464, 108] on span "Retrieve Video Captions" at bounding box center [471, 108] width 127 height 8
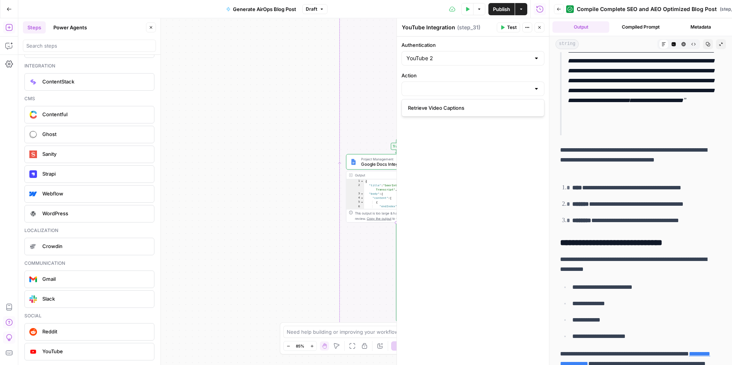
type input "Retrieve Video Captions"
click at [541, 31] on button "Close" at bounding box center [540, 27] width 10 height 10
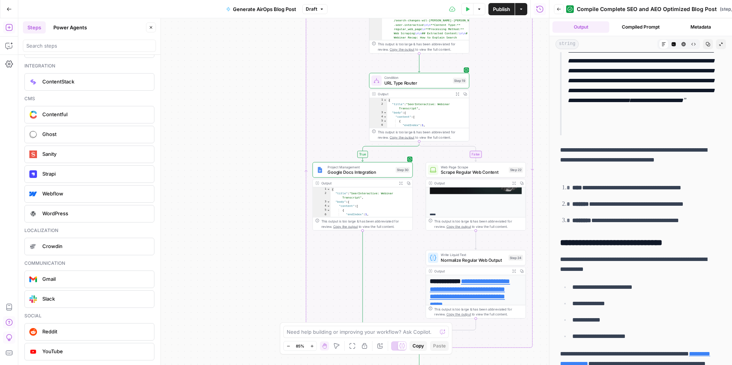
drag, startPoint x: 276, startPoint y: 125, endPoint x: 175, endPoint y: 132, distance: 102.0
click at [176, 132] on div "**********" at bounding box center [283, 191] width 531 height 347
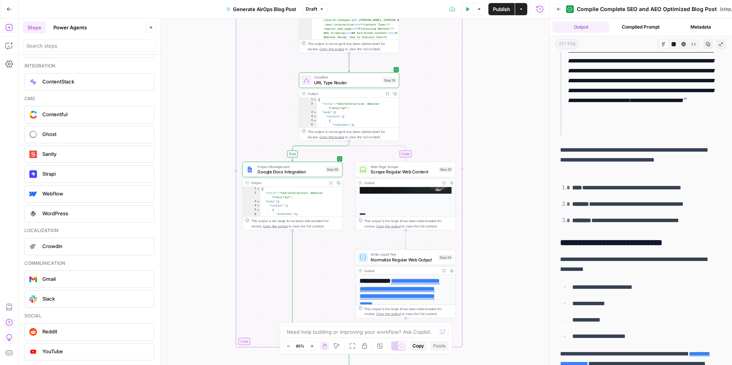
click at [514, 116] on div "**********" at bounding box center [283, 191] width 531 height 347
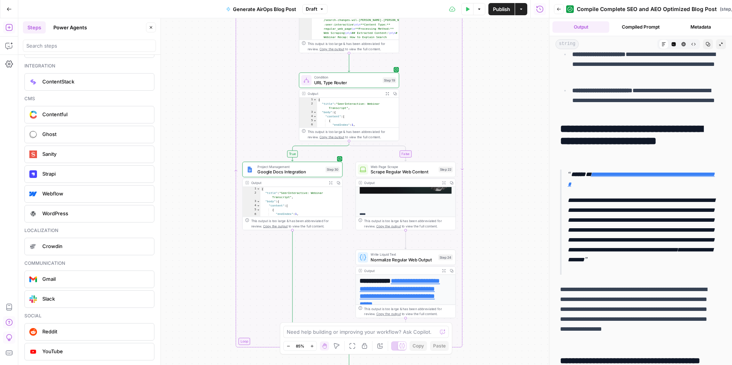
scroll to position [0, 0]
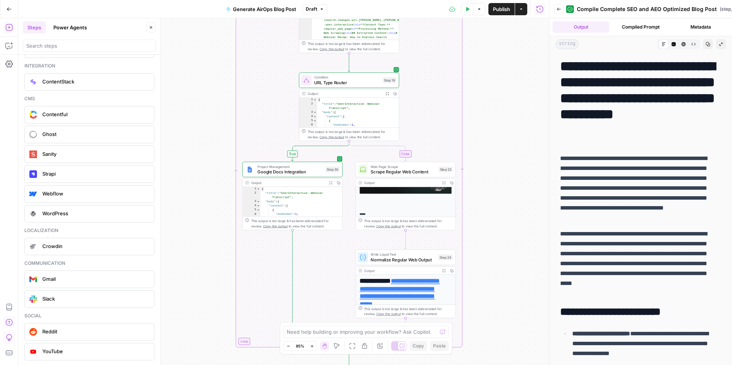
click at [152, 27] on icon "button" at bounding box center [151, 27] width 5 height 5
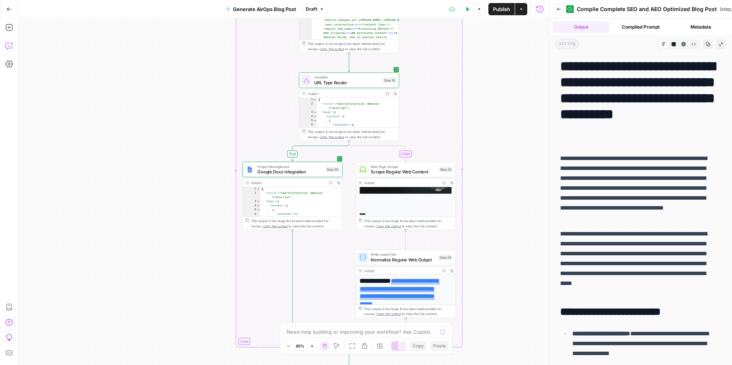
click at [13, 45] on button "Copilot" at bounding box center [9, 46] width 12 height 12
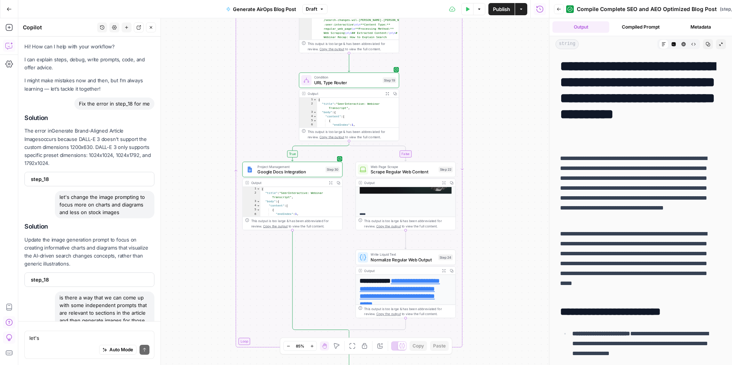
click at [68, 296] on textarea "let's" at bounding box center [89, 338] width 120 height 8
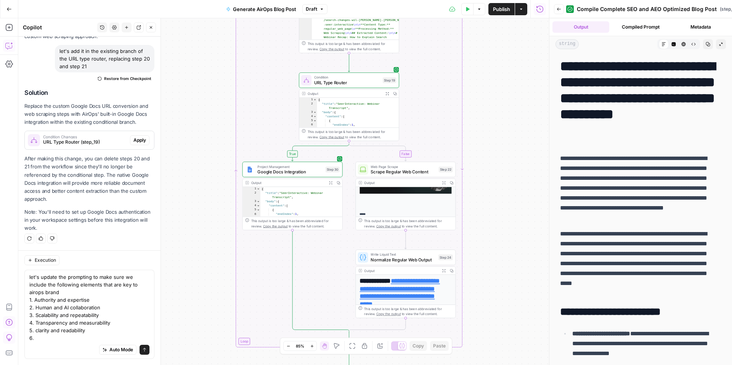
scroll to position [4032, 0]
click at [99, 296] on textarea "let's update the prompting to make sure we include the following elements that …" at bounding box center [89, 307] width 120 height 69
drag, startPoint x: 96, startPoint y: 338, endPoint x: 23, endPoint y: 300, distance: 82.5
click at [23, 296] on div "Execution let's update the prompting to make sure we include the following elem…" at bounding box center [89, 307] width 142 height 115
click at [92, 296] on textarea "let's update the prompting to make sure we include the following elements that …" at bounding box center [89, 307] width 120 height 69
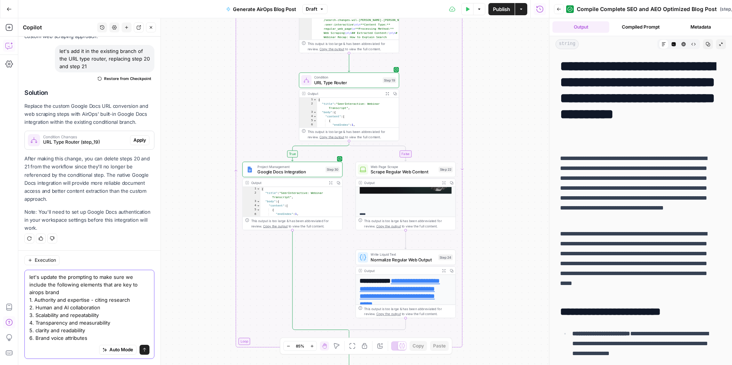
drag, startPoint x: 88, startPoint y: 339, endPoint x: 23, endPoint y: 298, distance: 76.4
click at [23, 296] on div "Execution let's update the prompting to make sure we include the following elem…" at bounding box center [89, 307] width 142 height 115
click at [122, 296] on textarea "let's update the prompting to make sure we include the following elements that …" at bounding box center [89, 307] width 120 height 69
click at [137, 296] on textarea "let's update the prompting to make sure we include the following elements that …" at bounding box center [89, 307] width 120 height 69
drag, startPoint x: 136, startPoint y: 302, endPoint x: 90, endPoint y: 297, distance: 46.8
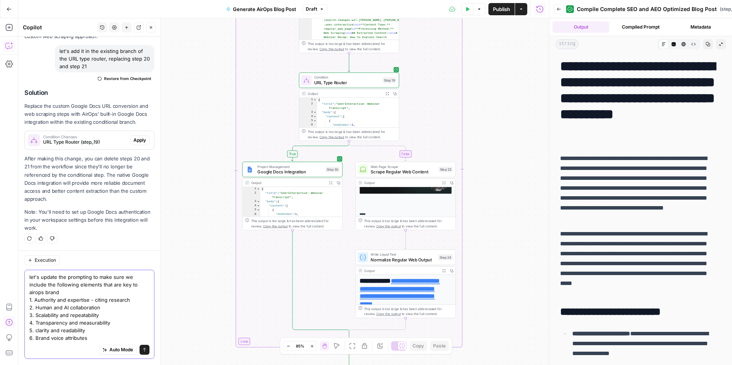
click at [90, 296] on textarea "let's update the prompting to make sure we include the following elements that …" at bounding box center [89, 307] width 120 height 69
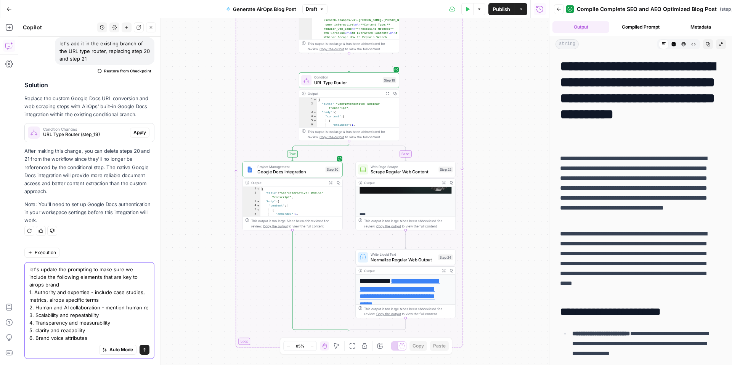
scroll to position [4047, 0]
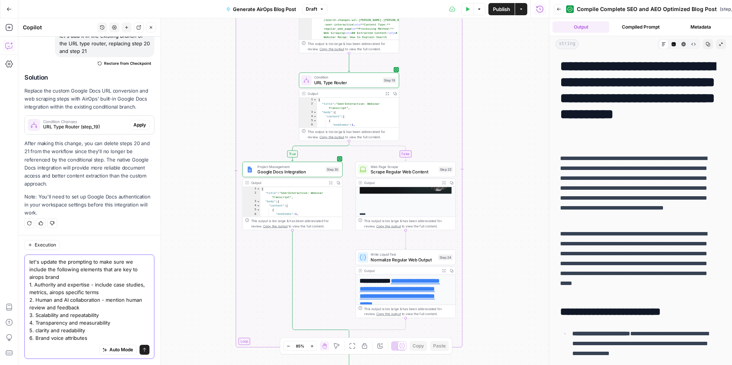
click at [108, 296] on textarea "let's update the prompting to make sure we include the following elements that …" at bounding box center [89, 300] width 120 height 84
click at [112, 296] on textarea "let's update the prompting to make sure we include the following elements that …" at bounding box center [89, 300] width 120 height 84
click at [549, 194] on p "**********" at bounding box center [638, 188] width 156 height 69
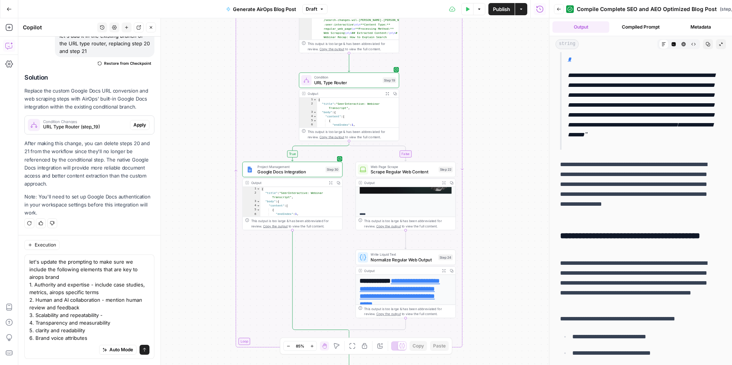
scroll to position [470, 0]
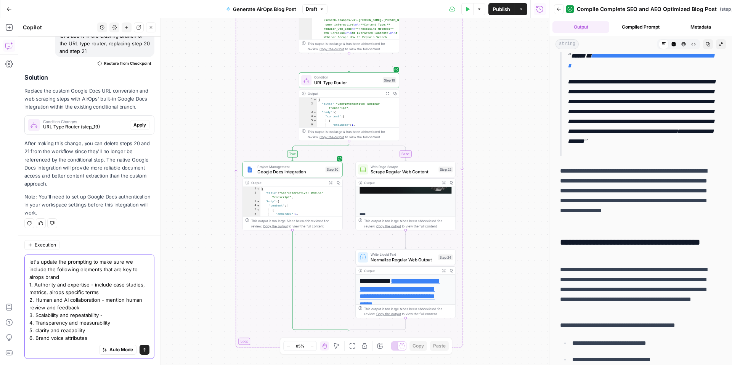
click at [99, 277] on textarea "let's update the prompting to make sure we include the following elements that …" at bounding box center [89, 300] width 120 height 84
drag, startPoint x: 47, startPoint y: 270, endPoint x: 124, endPoint y: 263, distance: 77.3
click at [124, 263] on textarea "let's update the prompting to make sure we include the following elements that …" at bounding box center [89, 300] width 120 height 84
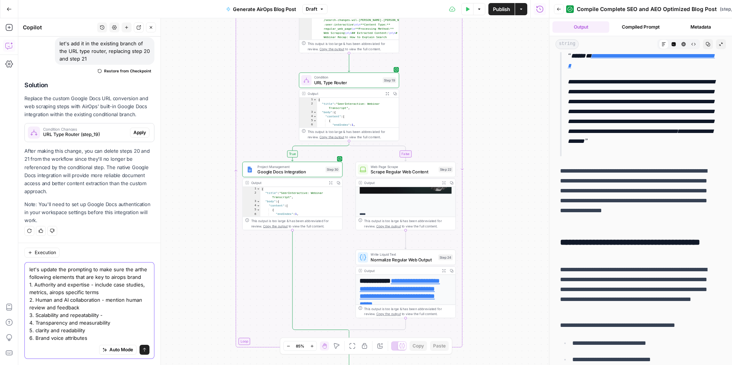
scroll to position [4047, 0]
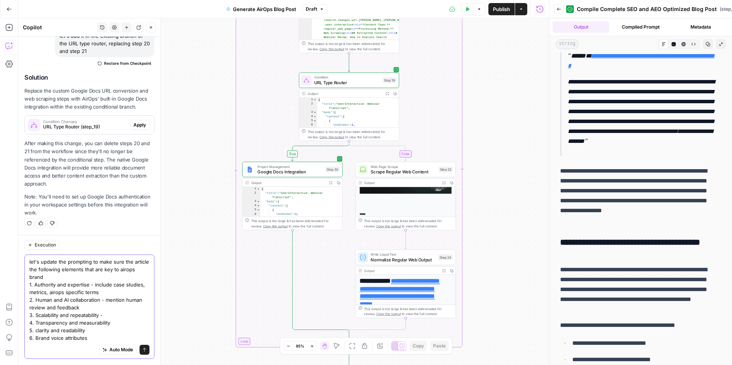
click at [72, 277] on textarea "let's update the prompting to make sure the article the following elements that…" at bounding box center [89, 300] width 120 height 84
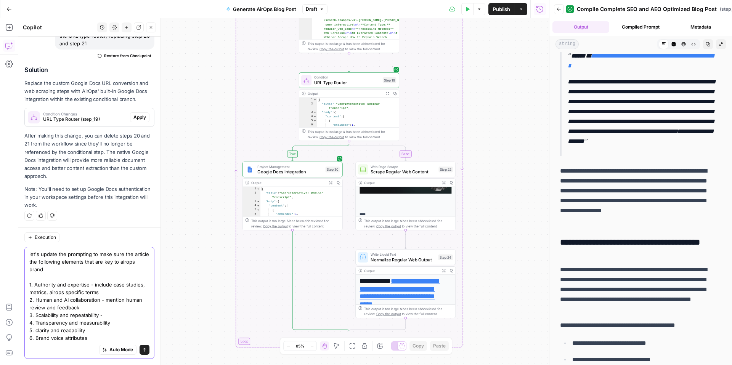
scroll to position [4055, 0]
click at [73, 270] on textarea "let's update the prompting to make sure the article the following elements that…" at bounding box center [89, 296] width 120 height 92
click at [91, 296] on textarea "let's update the prompting to make sure the article the following elements that…" at bounding box center [89, 296] width 120 height 92
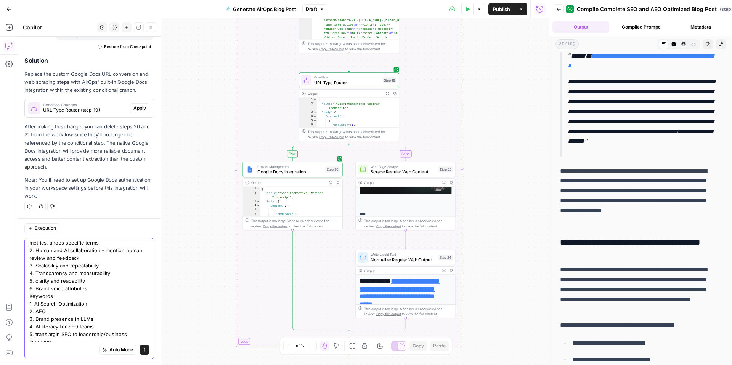
scroll to position [44, 0]
click at [53, 296] on textarea "let's update the prompting to make sure the article the following elements that…" at bounding box center [89, 269] width 120 height 145
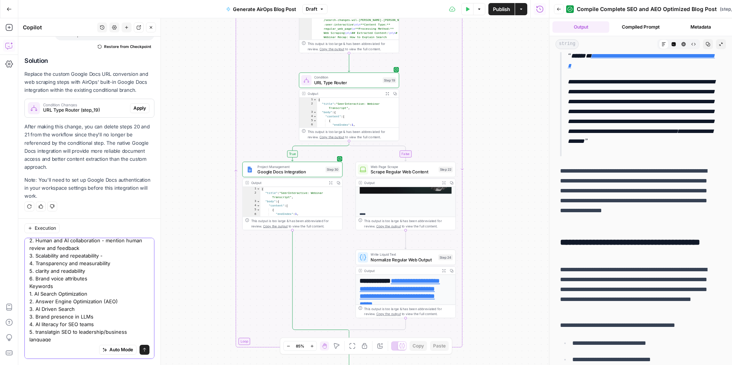
scroll to position [52, 0]
drag, startPoint x: 96, startPoint y: 318, endPoint x: 26, endPoint y: 316, distance: 70.5
click at [26, 296] on div "let's update the prompting to make sure the article the following elements that…" at bounding box center [89, 298] width 130 height 121
click at [38, 296] on textarea "let's update the prompting to make sure the article the following elements that…" at bounding box center [89, 269] width 120 height 145
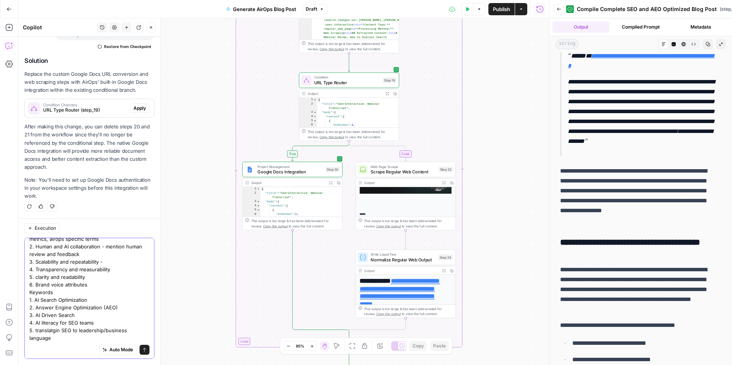
click at [35, 296] on textarea "let's update the prompting to make sure the article the following elements that…" at bounding box center [89, 269] width 120 height 145
drag, startPoint x: 61, startPoint y: 331, endPoint x: 54, endPoint y: 332, distance: 6.5
click at [54, 296] on textarea "let's update the prompting to make sure the article the following elements that…" at bounding box center [89, 269] width 120 height 145
type textarea "let's update the prompting to make sure the article the following elements that…"
drag, startPoint x: 132, startPoint y: 352, endPoint x: 110, endPoint y: 273, distance: 82.0
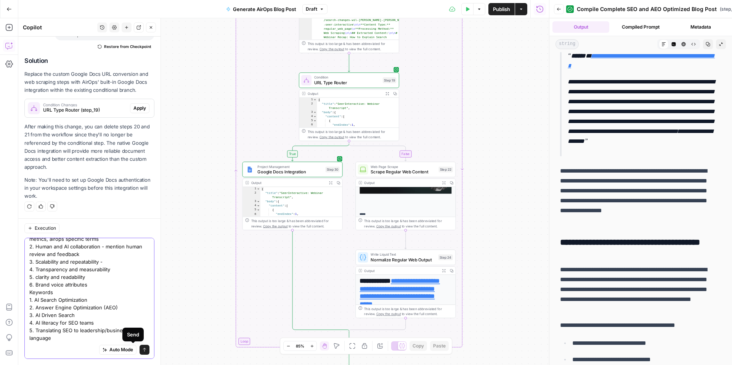
click at [142, 296] on icon "submit" at bounding box center [144, 350] width 5 height 5
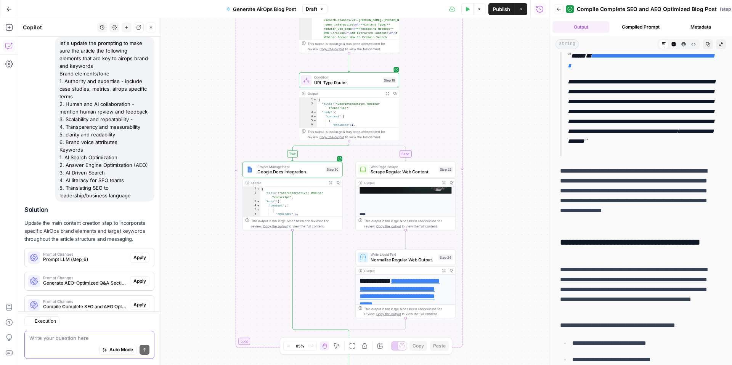
scroll to position [4268, 0]
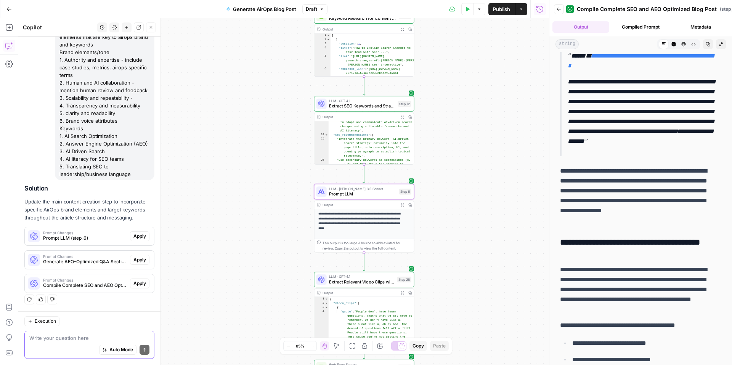
click at [136, 237] on span "Apply" at bounding box center [139, 236] width 13 height 7
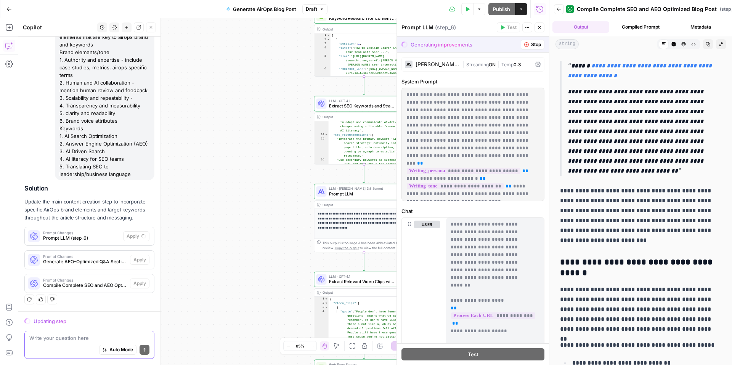
scroll to position [4158, 0]
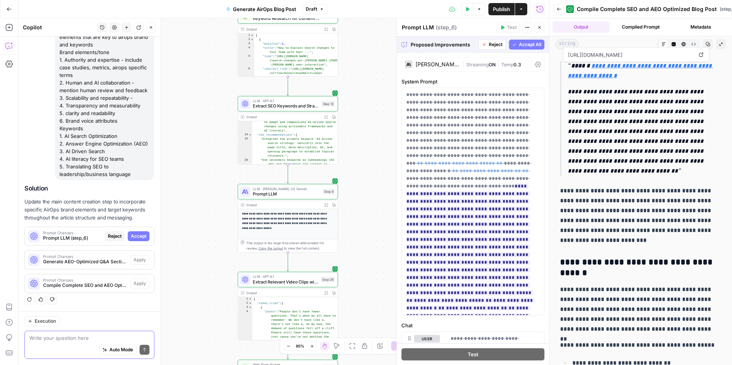
click at [519, 43] on span "Accept All" at bounding box center [530, 44] width 22 height 7
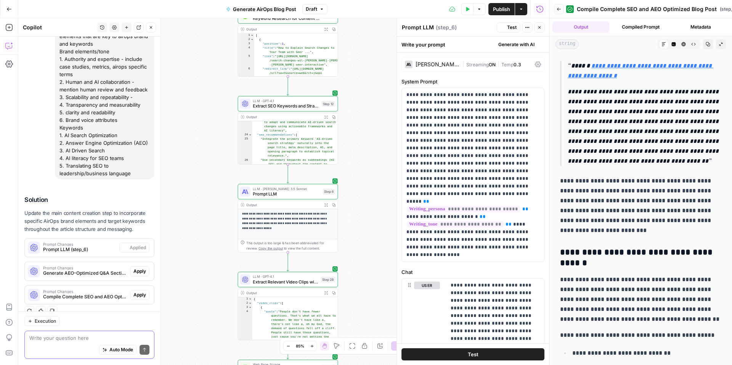
click at [138, 268] on span "Apply" at bounding box center [139, 271] width 13 height 7
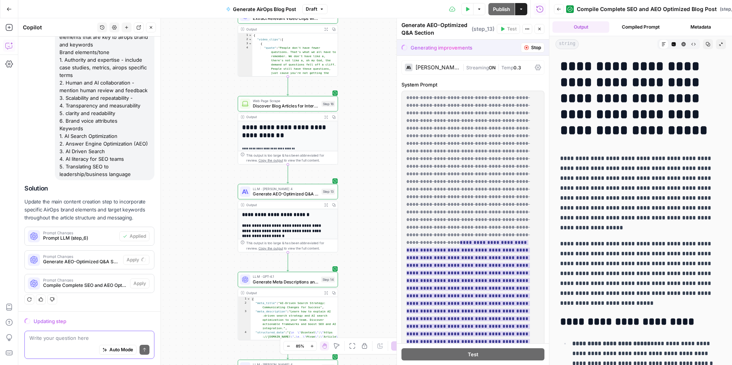
scroll to position [59, 0]
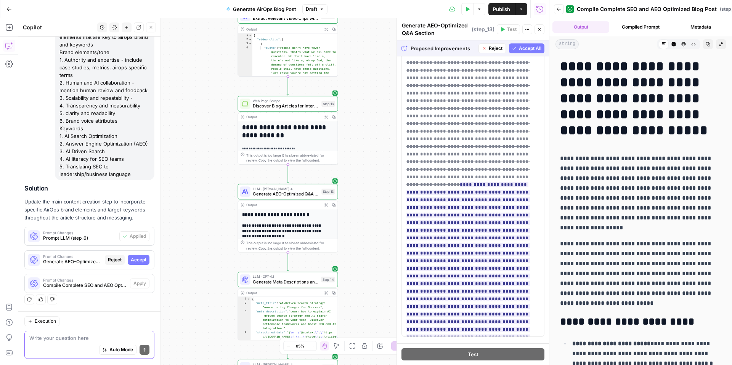
click at [524, 51] on span "Accept All" at bounding box center [530, 48] width 22 height 7
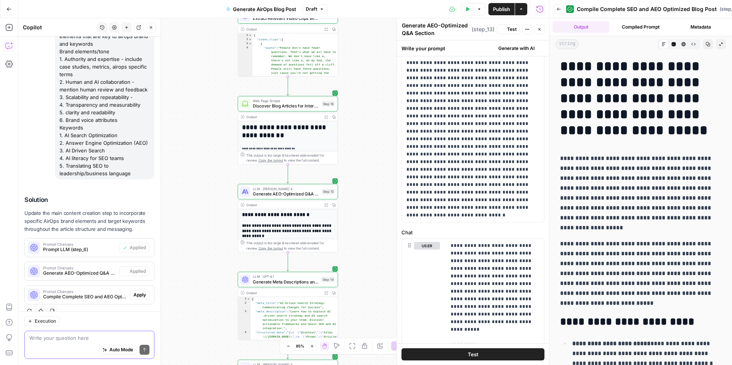
click at [133, 292] on span "Apply" at bounding box center [139, 295] width 13 height 7
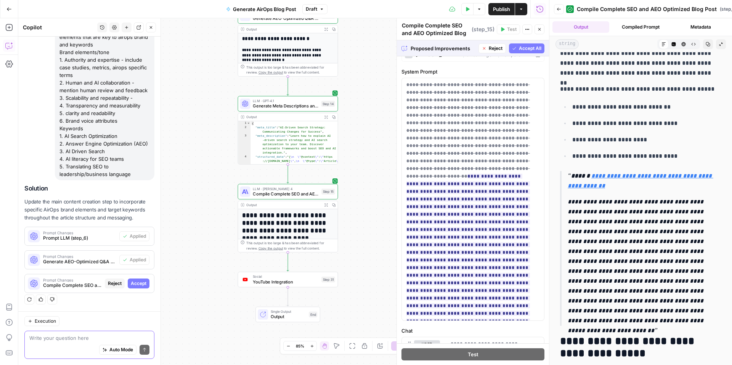
scroll to position [728, 0]
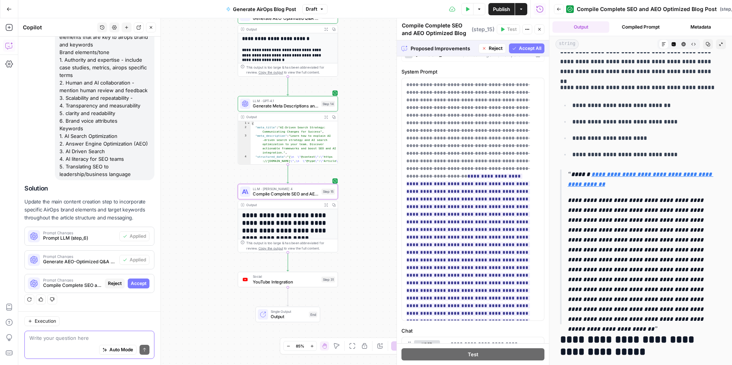
click at [131, 284] on span "Accept" at bounding box center [139, 283] width 16 height 7
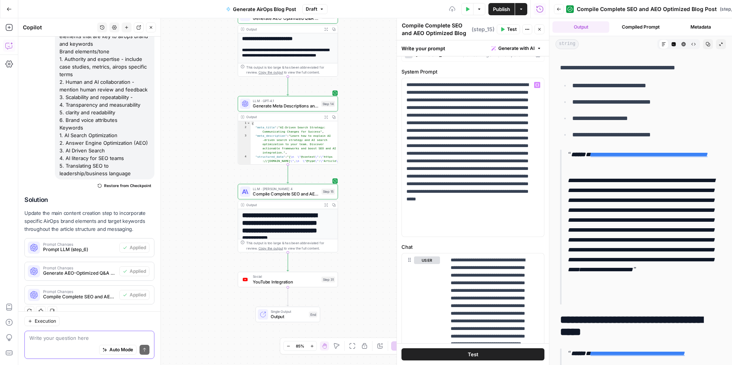
scroll to position [0, 0]
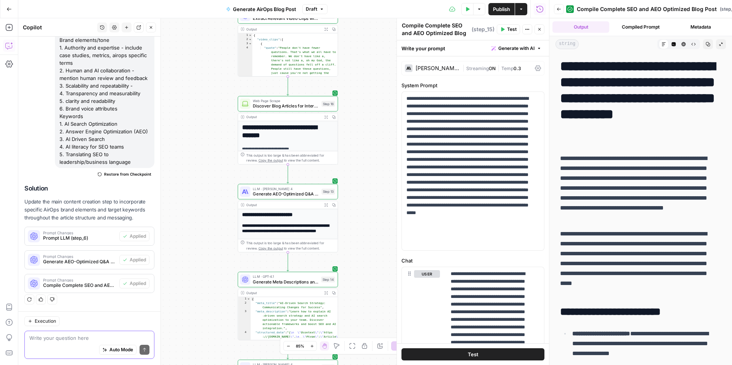
click at [212, 181] on div "**********" at bounding box center [283, 191] width 531 height 347
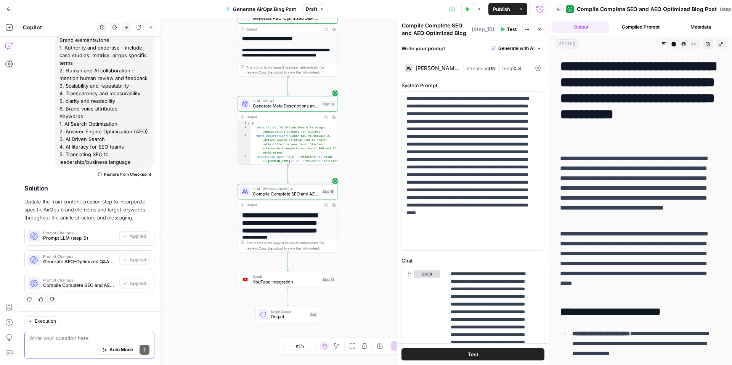
click at [468, 10] on icon "button" at bounding box center [467, 9] width 5 height 5
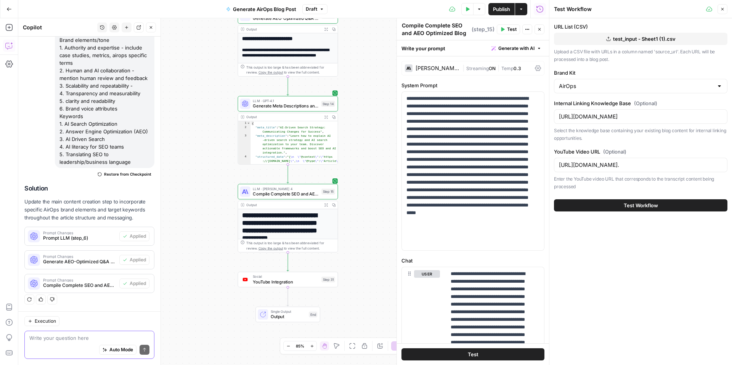
click at [549, 200] on button "Test Workflow" at bounding box center [640, 205] width 173 height 12
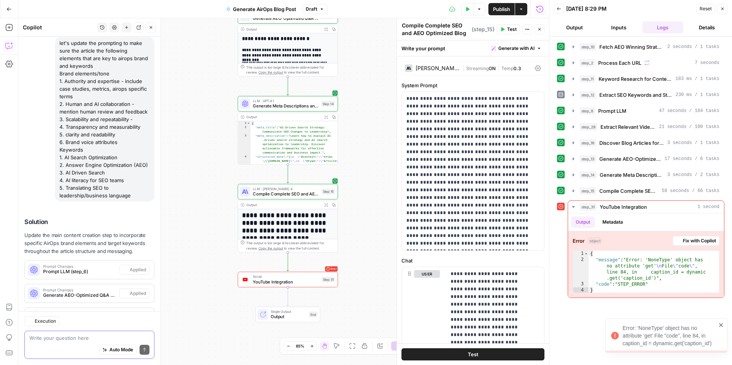
scroll to position [4280, 0]
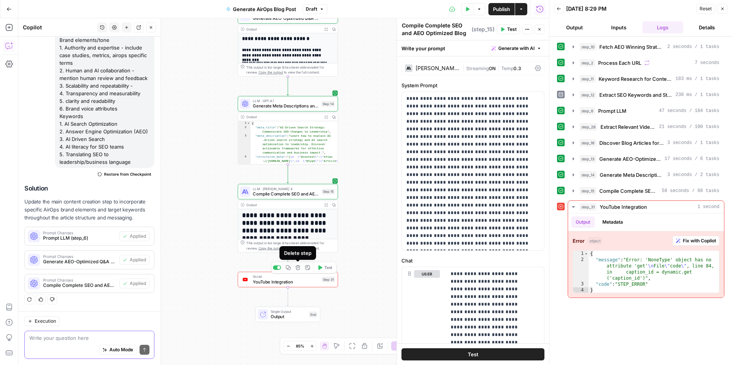
click at [295, 270] on icon "button" at bounding box center [297, 267] width 5 height 5
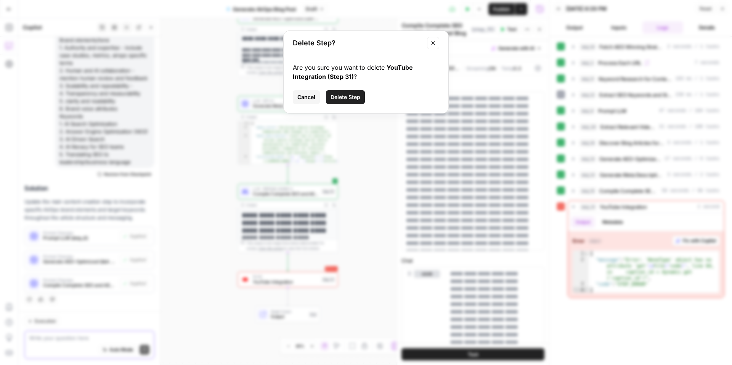
click at [358, 101] on button "Delete Step" at bounding box center [345, 97] width 39 height 14
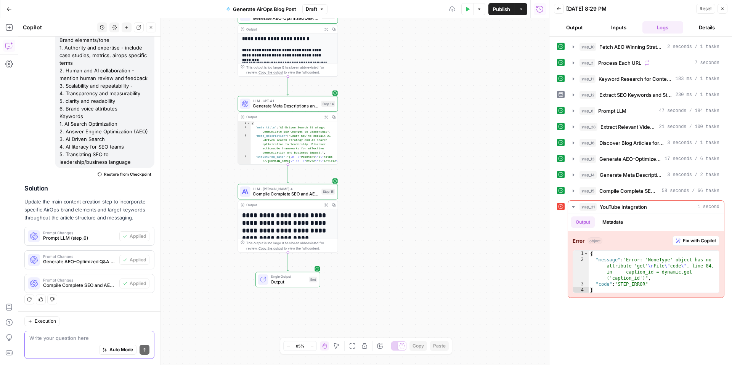
click at [469, 13] on button "Test Data" at bounding box center [467, 9] width 12 height 12
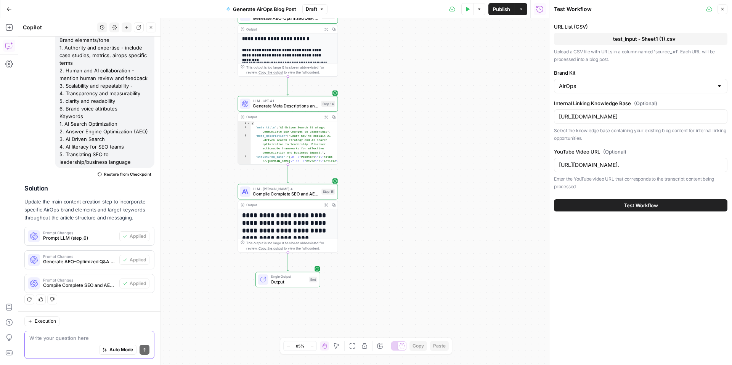
click at [549, 204] on button "Test Workflow" at bounding box center [640, 205] width 173 height 12
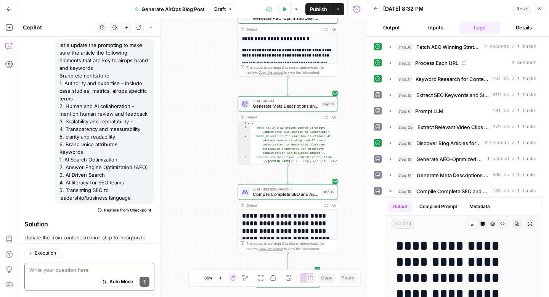
scroll to position [4203, 0]
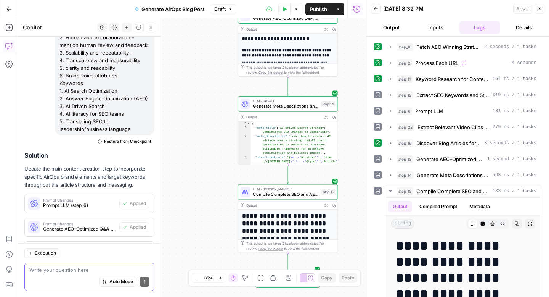
click at [539, 12] on button "Close" at bounding box center [540, 9] width 10 height 10
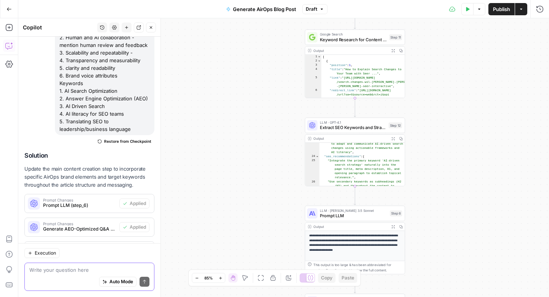
drag, startPoint x: 215, startPoint y: 119, endPoint x: 186, endPoint y: 164, distance: 53.0
click at [186, 164] on div "**********" at bounding box center [283, 157] width 531 height 278
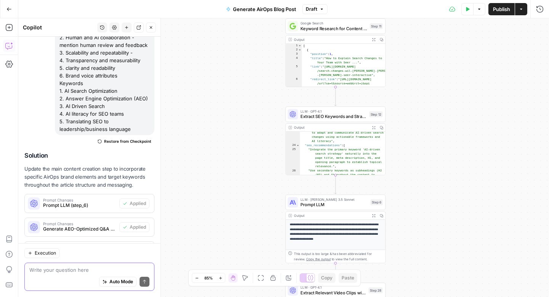
click at [224, 154] on div "**********" at bounding box center [283, 157] width 531 height 278
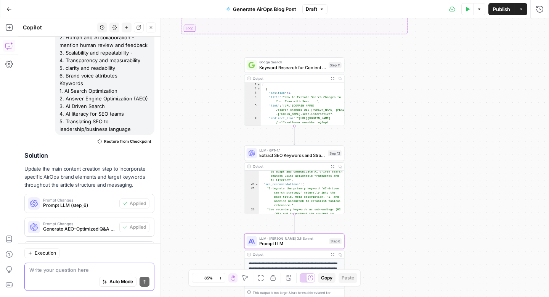
click at [74, 269] on textarea at bounding box center [89, 270] width 120 height 8
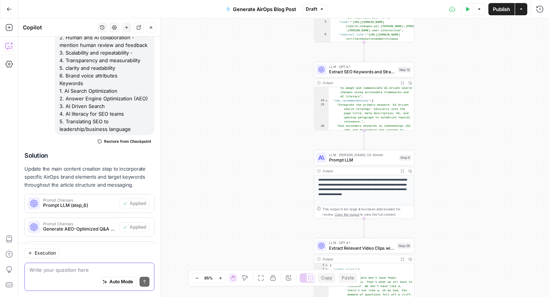
click at [80, 270] on textarea at bounding box center [89, 270] width 120 height 8
click at [539, 12] on icon "button" at bounding box center [540, 9] width 8 height 8
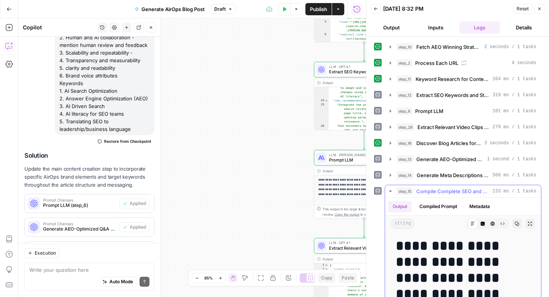
click at [530, 225] on icon "button" at bounding box center [530, 223] width 5 height 5
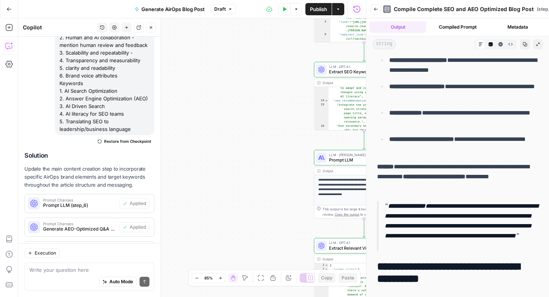
scroll to position [1058, 0]
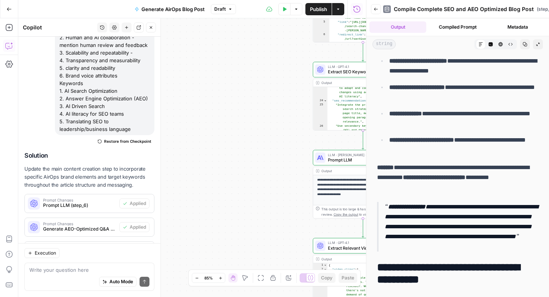
drag, startPoint x: 281, startPoint y: 176, endPoint x: 180, endPoint y: 182, distance: 101.6
click at [180, 182] on div "**********" at bounding box center [192, 157] width 348 height 278
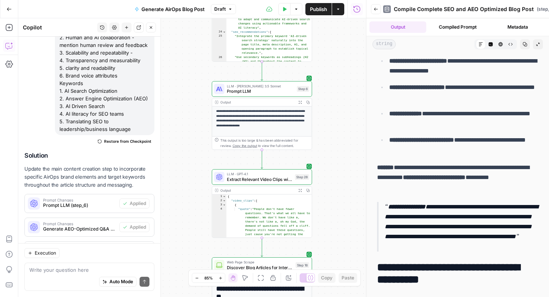
drag, startPoint x: 358, startPoint y: 146, endPoint x: 358, endPoint y: 65, distance: 81.2
click at [358, 65] on div "**********" at bounding box center [192, 157] width 348 height 278
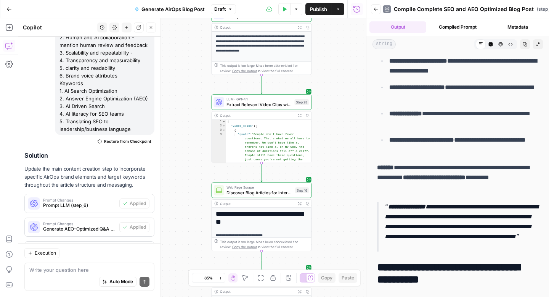
drag, startPoint x: 338, startPoint y: 172, endPoint x: 338, endPoint y: 104, distance: 67.9
click at [338, 104] on div "**********" at bounding box center [192, 157] width 348 height 278
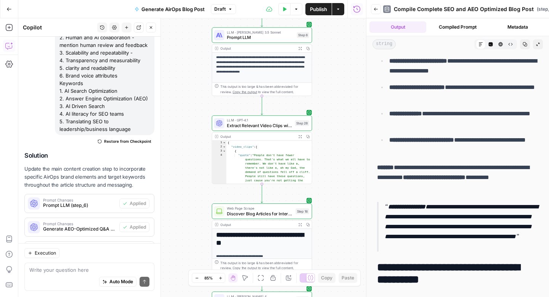
drag, startPoint x: 345, startPoint y: 134, endPoint x: 344, endPoint y: 230, distance: 95.7
click at [344, 230] on div "**********" at bounding box center [192, 157] width 348 height 278
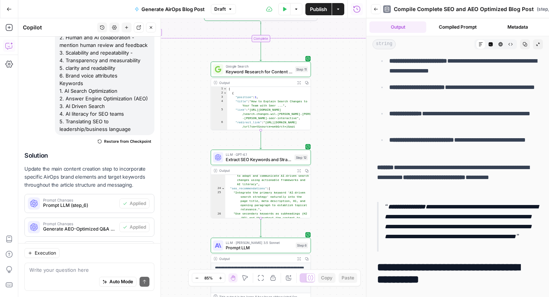
drag, startPoint x: 340, startPoint y: 153, endPoint x: 340, endPoint y: 296, distance: 143.7
click at [340, 296] on div "**********" at bounding box center [192, 157] width 348 height 278
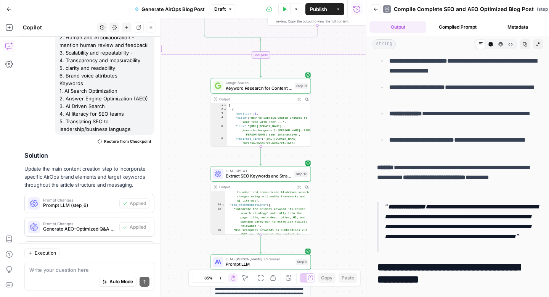
type textarea "*"
click at [270, 112] on div "[ { "position" : 1 , "title" : "How to Explain Search Changes to Your Team with…" at bounding box center [269, 141] width 84 height 77
click at [376, 9] on icon "button" at bounding box center [376, 9] width 5 height 5
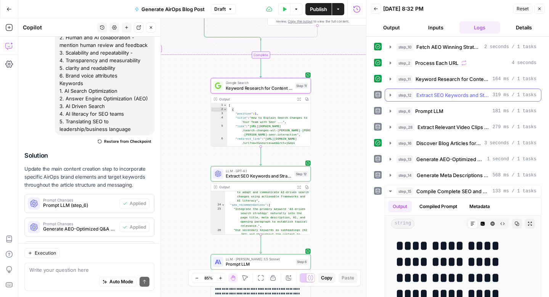
click at [445, 95] on span "Extract SEO Keywords and Strategy" at bounding box center [452, 95] width 73 height 8
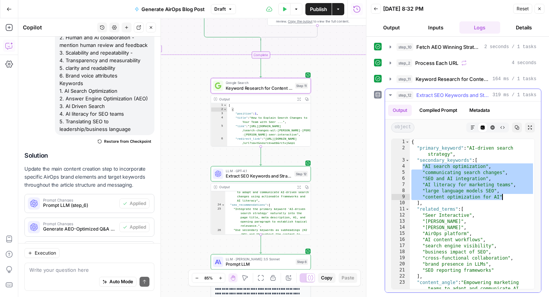
drag, startPoint x: 424, startPoint y: 169, endPoint x: 507, endPoint y: 196, distance: 87.6
click at [507, 196] on div "{ "primary_keyword" : "AI-driven search strategy" , "secondary_keywords" : [ "A…" at bounding box center [472, 232] width 125 height 186
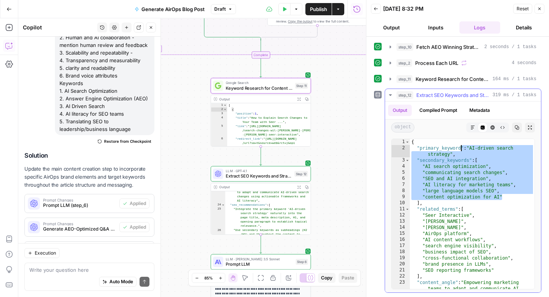
drag, startPoint x: 507, startPoint y: 196, endPoint x: 470, endPoint y: 148, distance: 60.9
click at [470, 148] on div "{ "primary_keyword" : "AI-driven search strategy" , "secondary_keywords" : [ "A…" at bounding box center [472, 232] width 125 height 186
type textarea "**********"
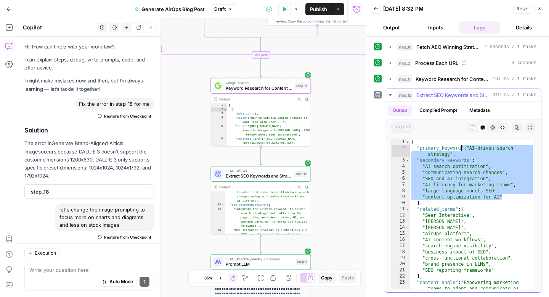
scroll to position [4203, 0]
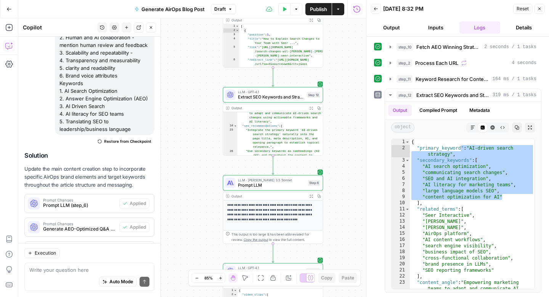
drag, startPoint x: 344, startPoint y: 71, endPoint x: 341, endPoint y: 166, distance: 94.6
click at [341, 166] on div "**********" at bounding box center [192, 157] width 348 height 278
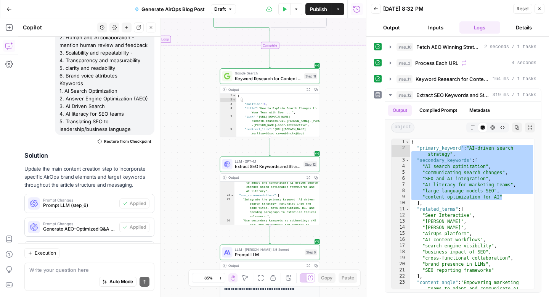
drag, startPoint x: 283, startPoint y: 80, endPoint x: 440, endPoint y: 29, distance: 165.2
click at [283, 80] on span "Keyword Research for Content Optimization" at bounding box center [268, 78] width 67 height 6
click at [440, 27] on button "Inputs" at bounding box center [435, 27] width 41 height 12
click at [440, 29] on button "Inputs" at bounding box center [435, 27] width 41 height 12
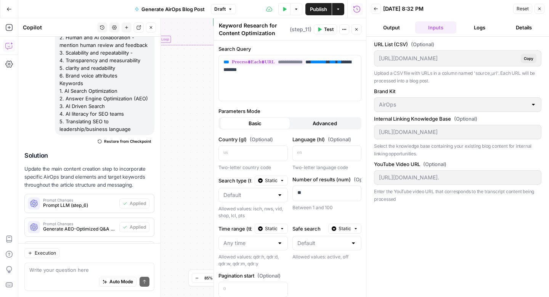
click at [540, 7] on icon "button" at bounding box center [539, 8] width 5 height 5
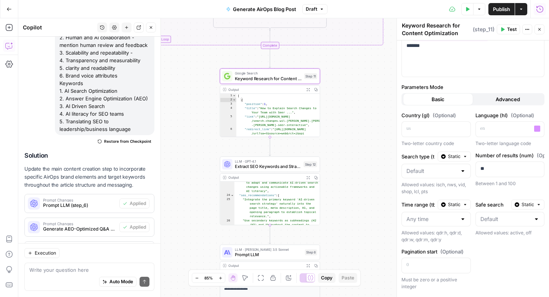
scroll to position [0, 0]
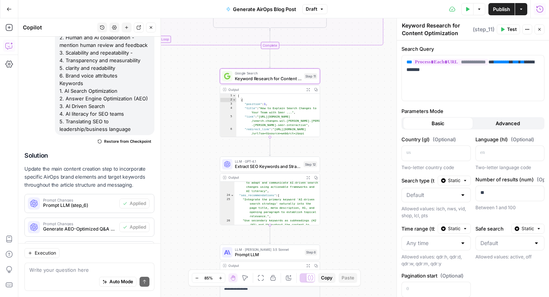
click at [494, 122] on button "Advanced" at bounding box center [508, 123] width 70 height 12
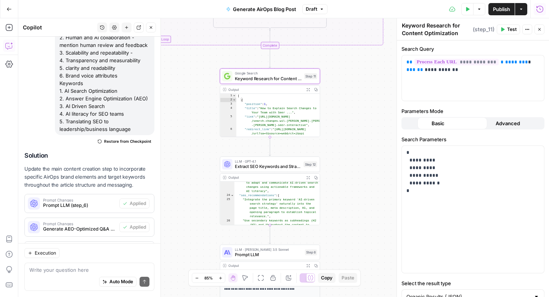
click at [445, 122] on button "Basic" at bounding box center [438, 123] width 70 height 12
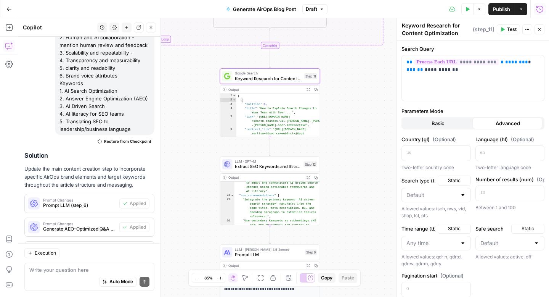
click at [435, 125] on span "Basic" at bounding box center [438, 123] width 13 height 8
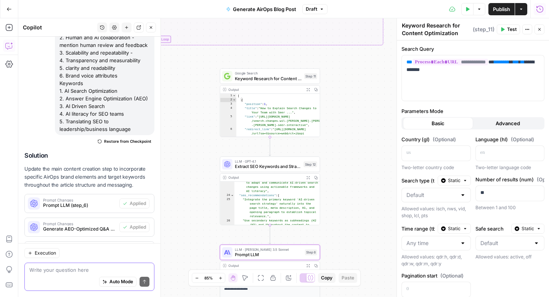
click at [73, 269] on textarea at bounding box center [89, 270] width 120 height 8
click at [73, 272] on textarea "is the" at bounding box center [89, 270] width 120 height 8
click at [72, 270] on textarea "is the" at bounding box center [89, 270] width 120 height 8
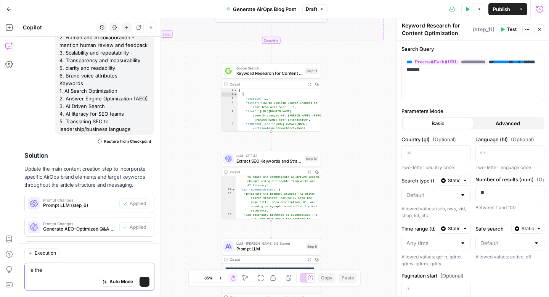
click at [72, 270] on textarea "is the" at bounding box center [89, 270] width 120 height 8
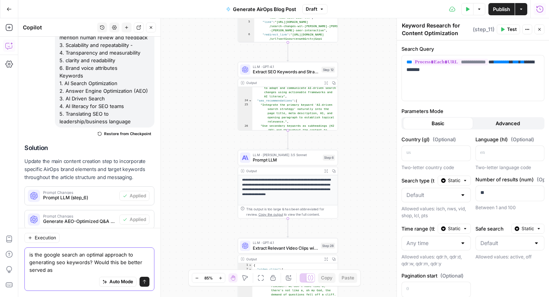
scroll to position [4218, 0]
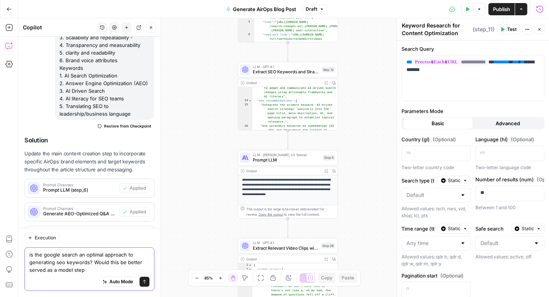
type textarea "is the google search an optimal approach to generating seo keywords? Would this…"
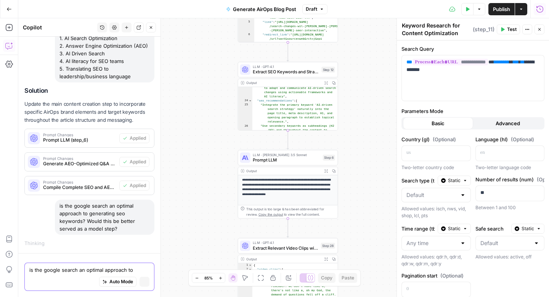
scroll to position [4099, 0]
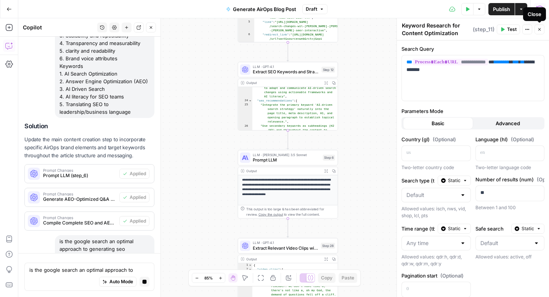
click at [541, 28] on icon "button" at bounding box center [539, 29] width 5 height 5
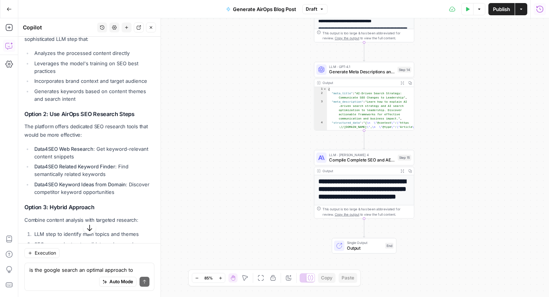
scroll to position [4632, 0]
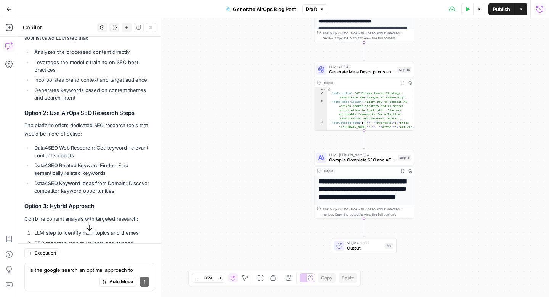
click at [74, 261] on div "Execution is the google search an optimal approach to generating seo keywords? …" at bounding box center [89, 270] width 142 height 54
click at [73, 271] on textarea "is the google search an optimal approach to generating seo keywords? Would this…" at bounding box center [89, 270] width 120 height 8
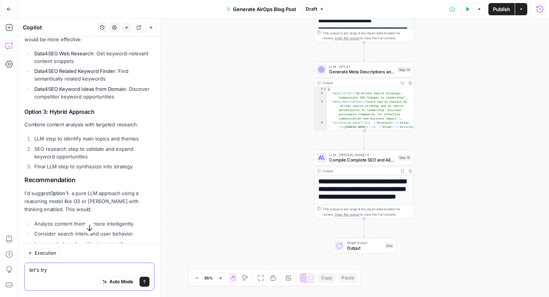
scroll to position [4754, 0]
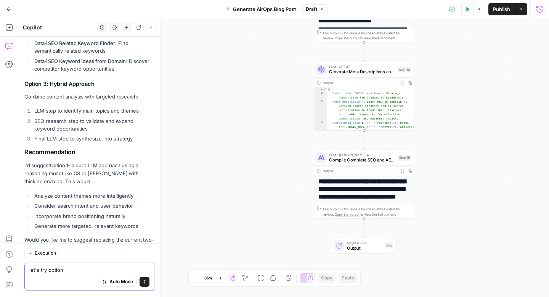
type textarea "let's try option 2"
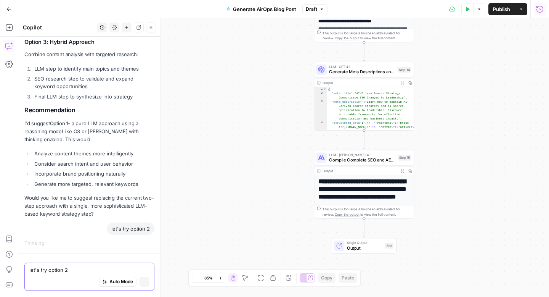
scroll to position [4628, 0]
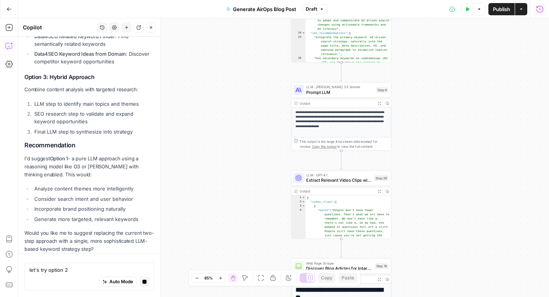
drag, startPoint x: 271, startPoint y: 77, endPoint x: 270, endPoint y: 140, distance: 63.3
click at [270, 140] on div "**********" at bounding box center [283, 157] width 531 height 278
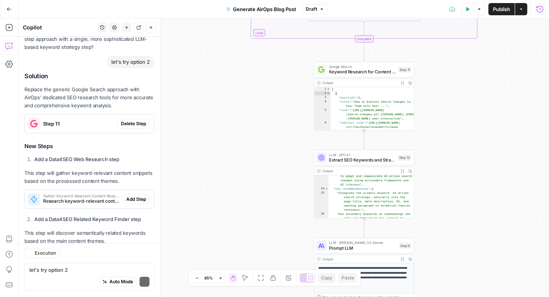
scroll to position [5121, 0]
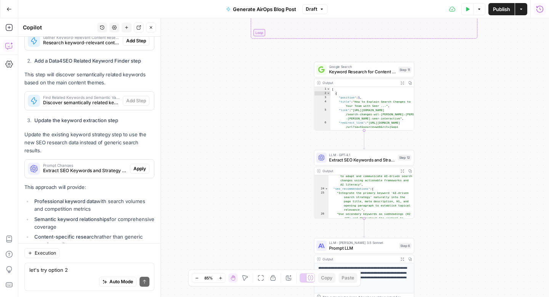
click at [119, 91] on div "Solution Replace the generic Google Search approach with AirOps' dedicated SEO …" at bounding box center [89, 91] width 130 height 354
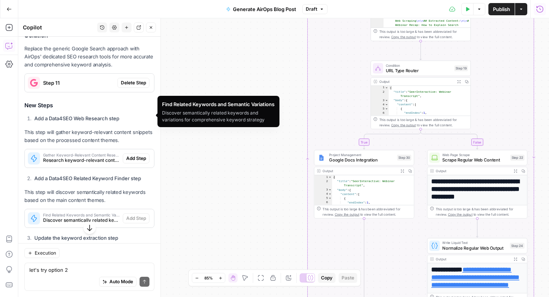
scroll to position [5102, 0]
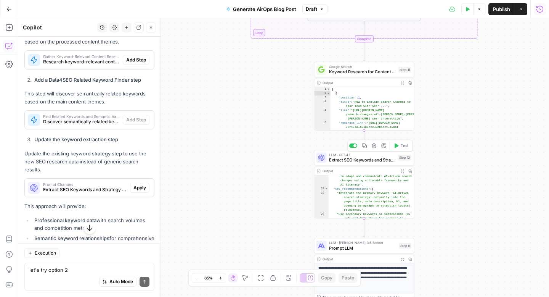
click at [360, 161] on span "Extract SEO Keywords and Strategy" at bounding box center [362, 159] width 66 height 6
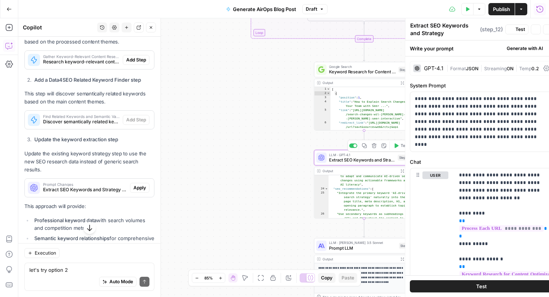
click at [328, 159] on div "LLM · GPT-4.1 Extract SEO Keywords and Strategy Step 12 Copy step Delete step A…" at bounding box center [363, 157] width 95 height 11
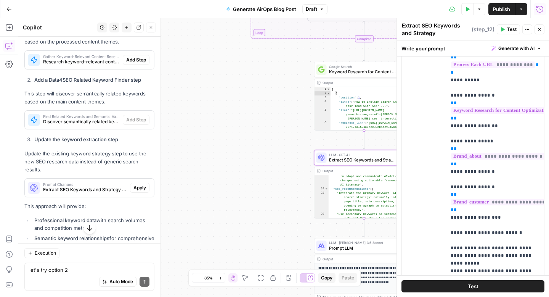
scroll to position [0, 0]
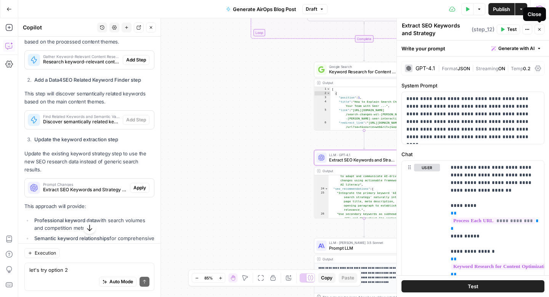
click at [540, 29] on icon "button" at bounding box center [539, 29] width 5 height 5
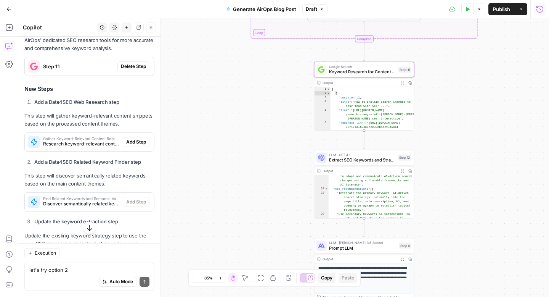
scroll to position [4936, 0]
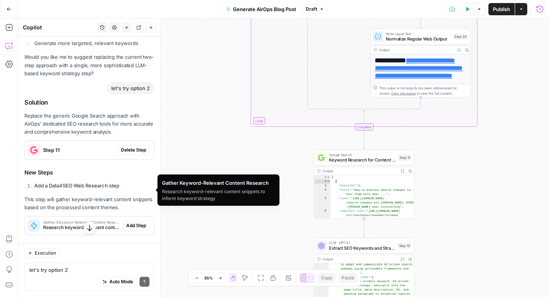
click at [105, 224] on span "Research keyword-relevant content snippets to inform keyword strategy" at bounding box center [81, 227] width 77 height 7
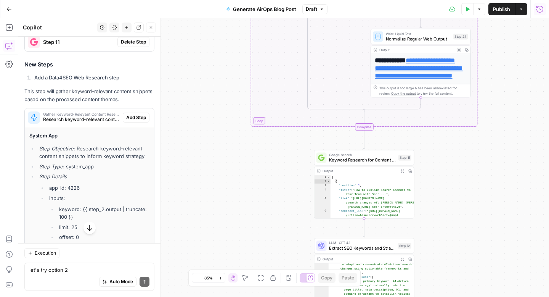
scroll to position [5043, 0]
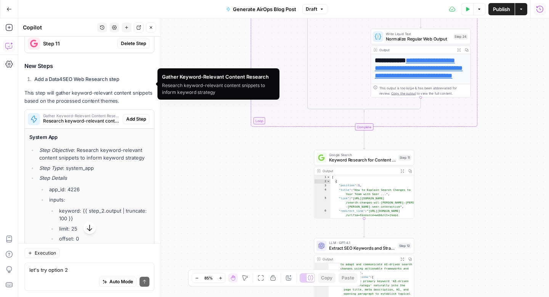
click at [90, 117] on span "Research keyword-relevant content snippets to inform keyword strategy" at bounding box center [81, 120] width 77 height 7
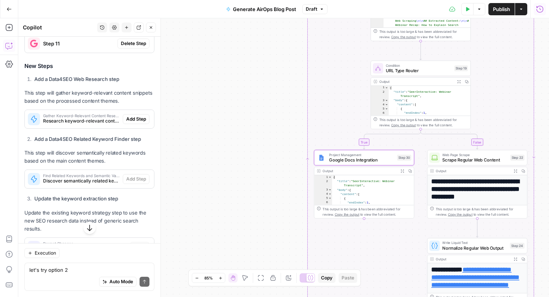
click at [140, 49] on div "Solution Replace the generic Google Search approach with AirOps' dedicated SEO …" at bounding box center [89, 169] width 130 height 354
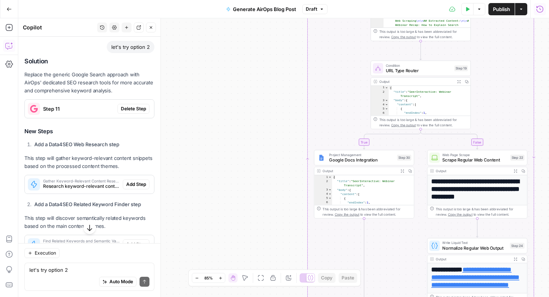
scroll to position [4979, 0]
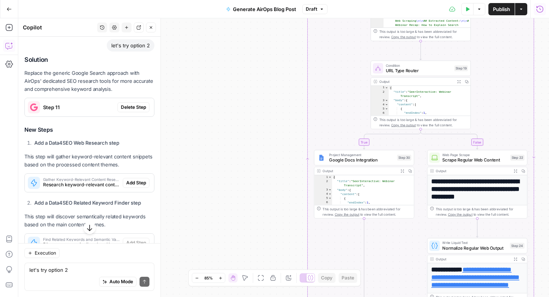
click at [118, 140] on strong "Add a Data4SEO Web Research step" at bounding box center [76, 143] width 85 height 6
drag, startPoint x: 124, startPoint y: 105, endPoint x: 21, endPoint y: 105, distance: 103.3
click at [153, 31] on button "Close" at bounding box center [151, 27] width 10 height 10
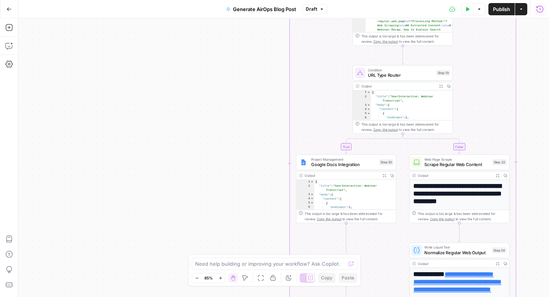
drag, startPoint x: 257, startPoint y: 69, endPoint x: 135, endPoint y: 71, distance: 121.3
click at [135, 71] on div "**********" at bounding box center [283, 157] width 531 height 278
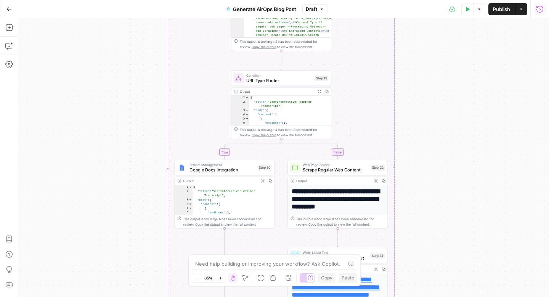
drag, startPoint x: 176, startPoint y: 80, endPoint x: 151, endPoint y: 93, distance: 28.3
click at [151, 93] on div "**********" at bounding box center [283, 157] width 531 height 278
